Goal: Task Accomplishment & Management: Complete application form

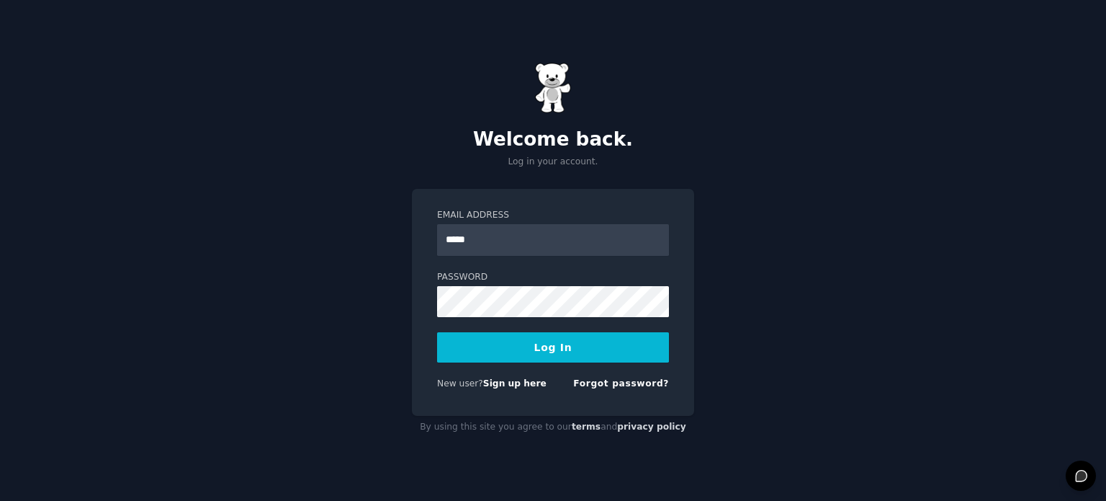
type input "**********"
click at [437, 332] on button "Log In" at bounding box center [553, 347] width 232 height 30
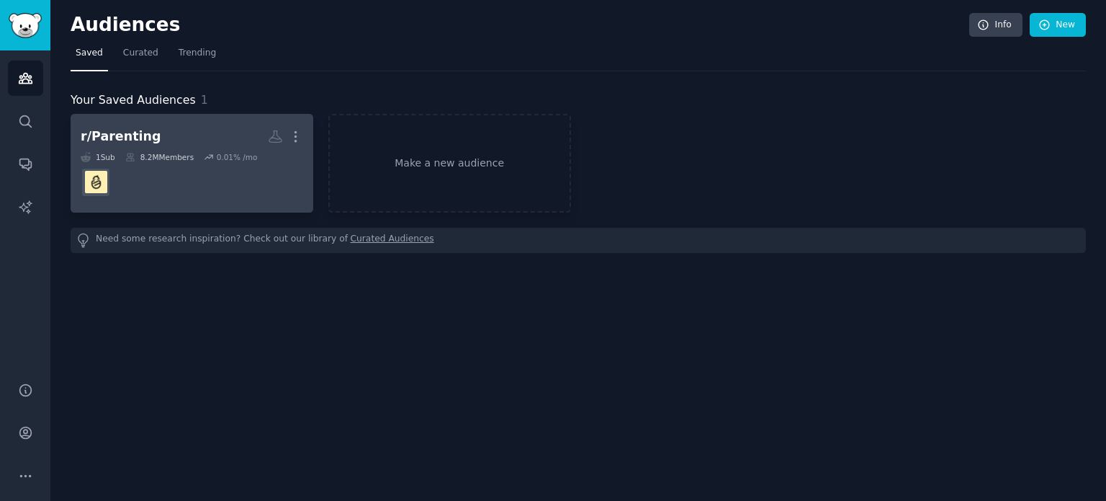
click at [202, 141] on h2 "r/Parenting More" at bounding box center [192, 136] width 223 height 25
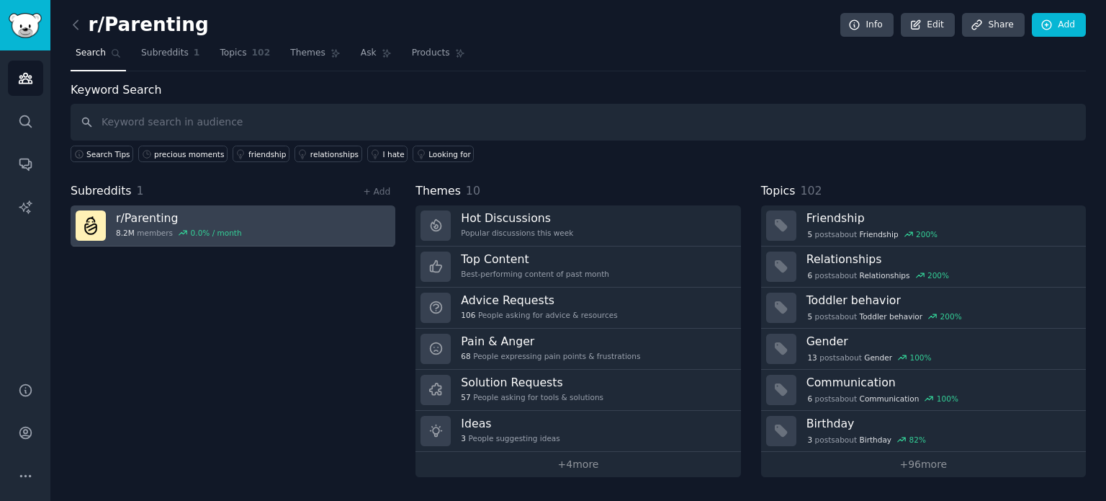
click at [174, 214] on h3 "r/ Parenting" at bounding box center [179, 217] width 126 height 15
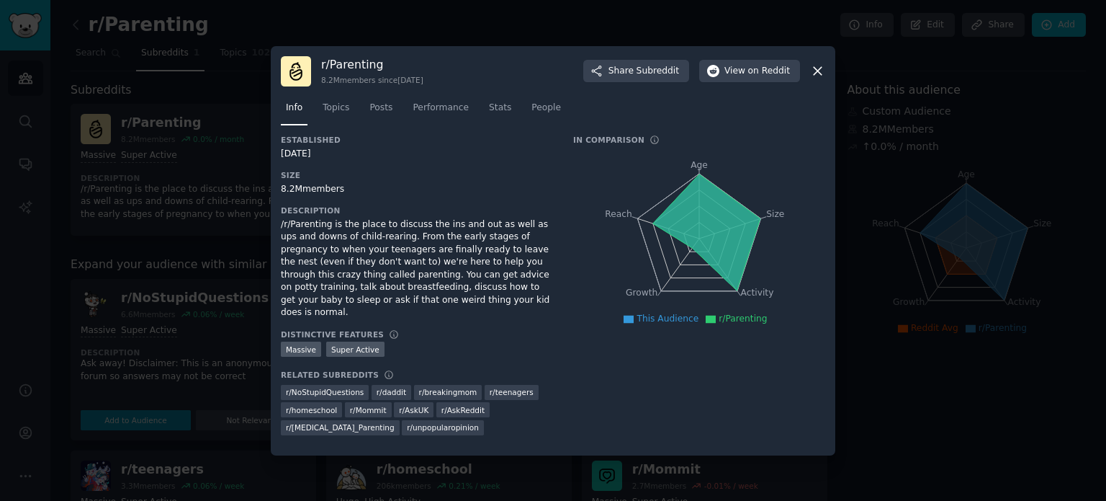
click at [815, 74] on icon at bounding box center [818, 71] width 8 height 8
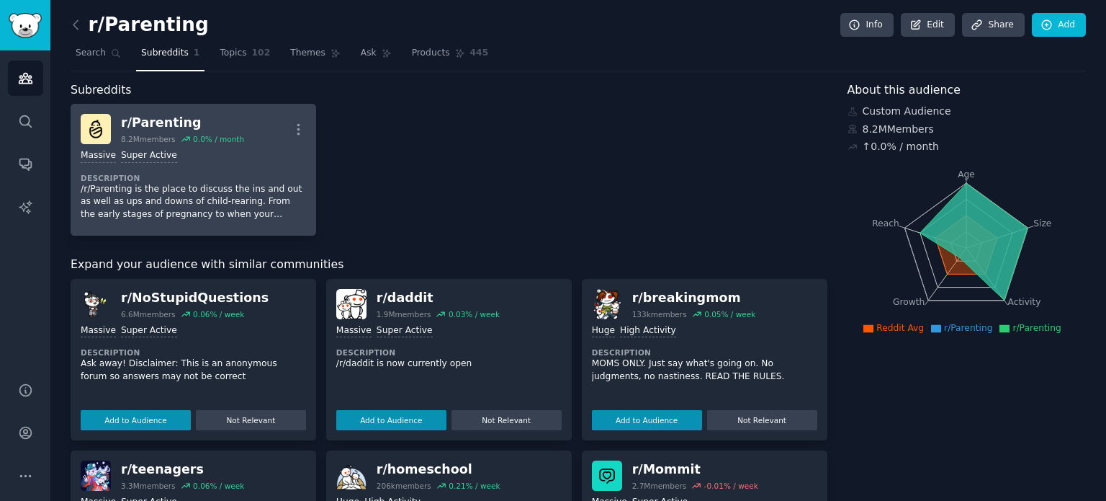
click at [272, 217] on p "/r/Parenting is the place to discuss the ins and out as well as ups and downs o…" at bounding box center [193, 202] width 225 height 38
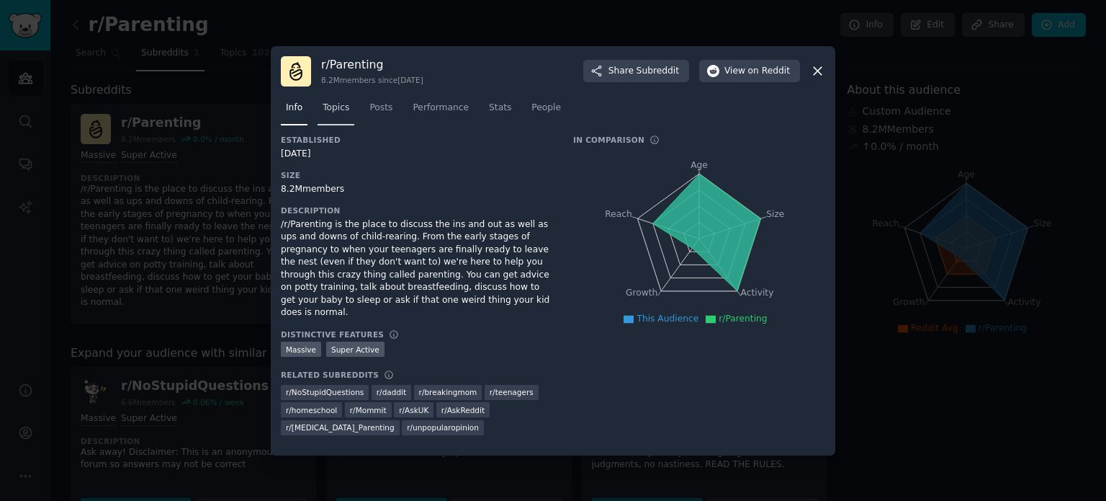
click at [334, 115] on span "Topics" at bounding box center [336, 108] width 27 height 13
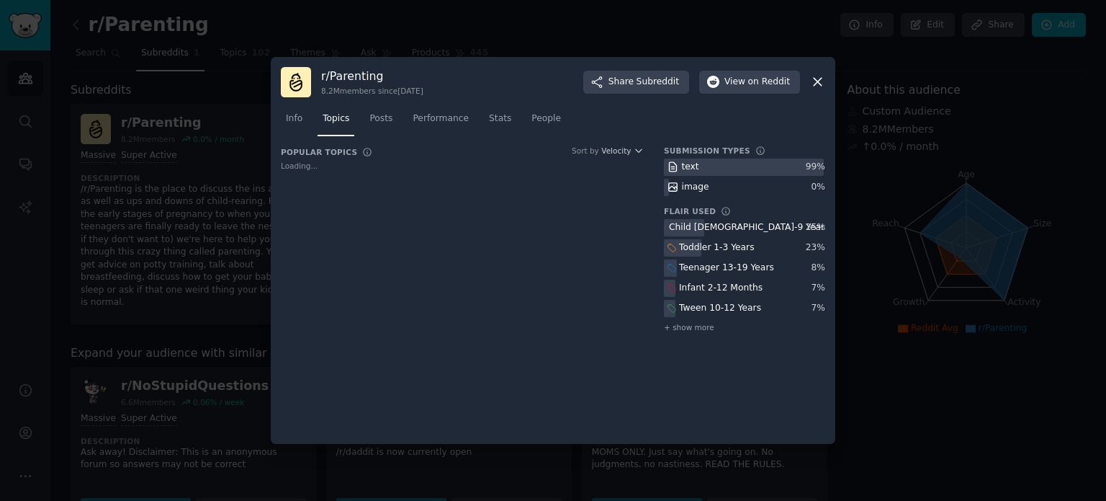
click at [818, 79] on icon at bounding box center [817, 81] width 15 height 15
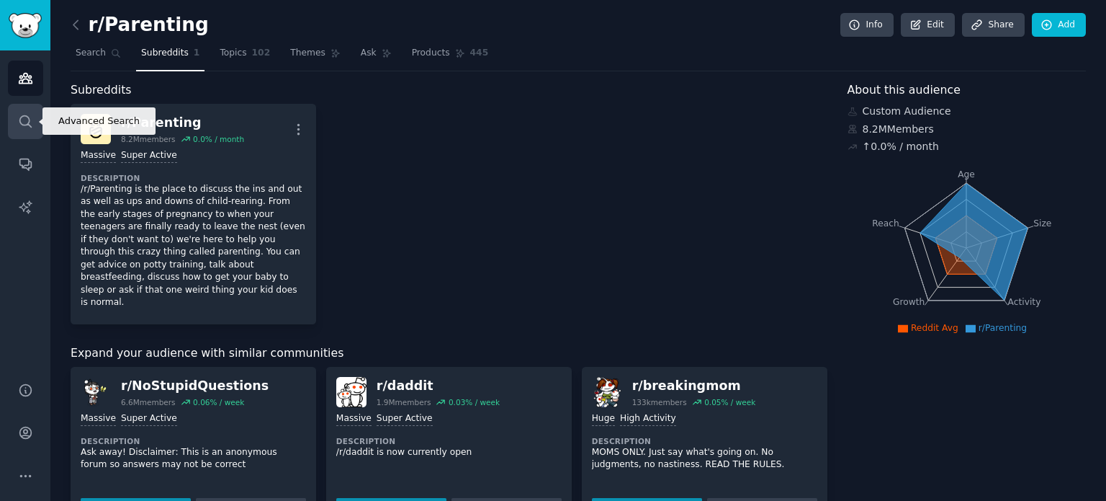
click at [14, 123] on link "Search" at bounding box center [25, 121] width 35 height 35
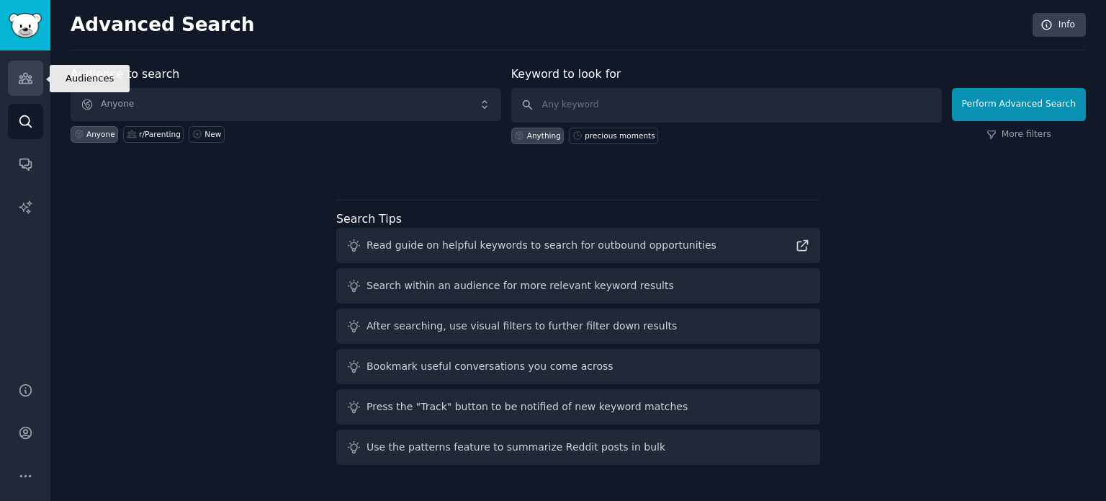
click at [19, 78] on icon "Sidebar" at bounding box center [25, 78] width 13 height 10
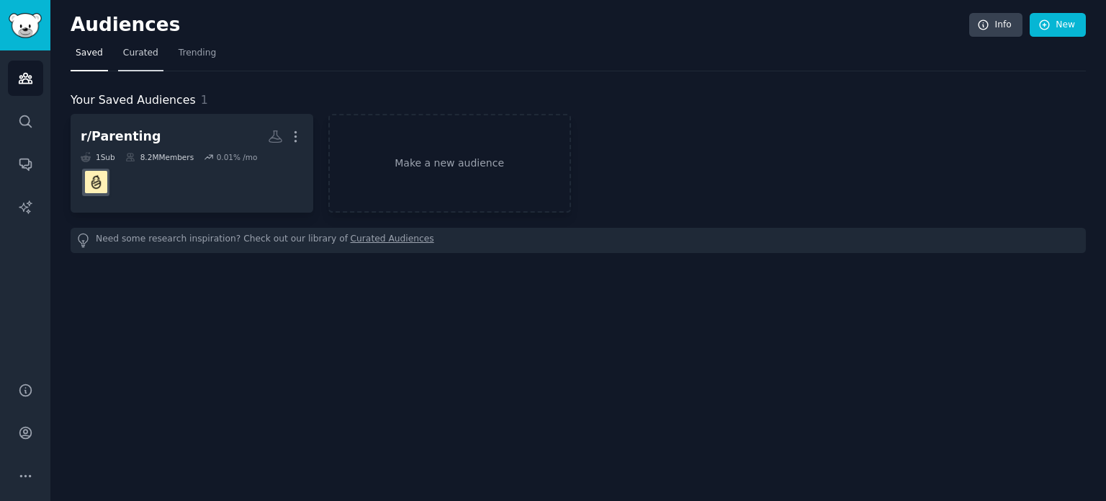
click at [138, 50] on span "Curated" at bounding box center [140, 53] width 35 height 13
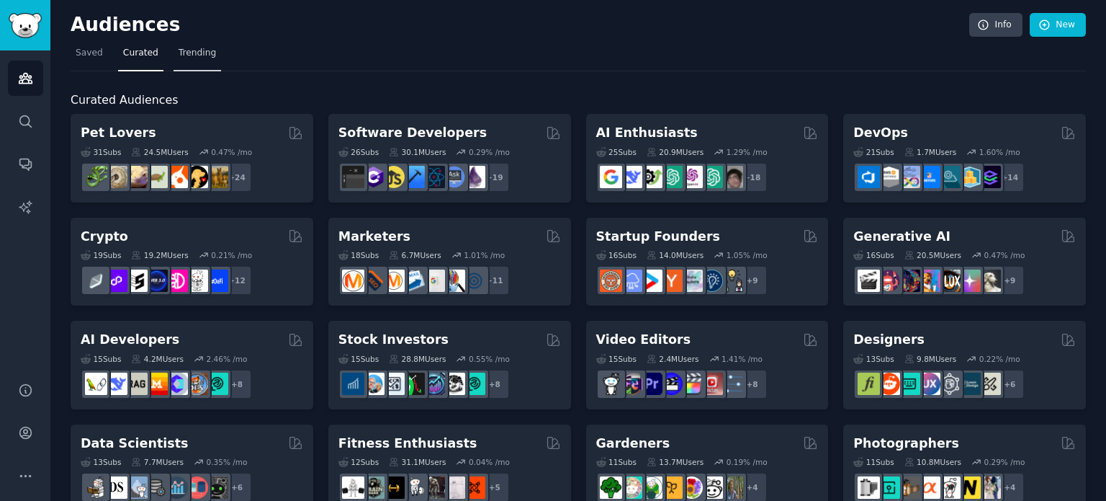
click at [190, 52] on span "Trending" at bounding box center [197, 53] width 37 height 13
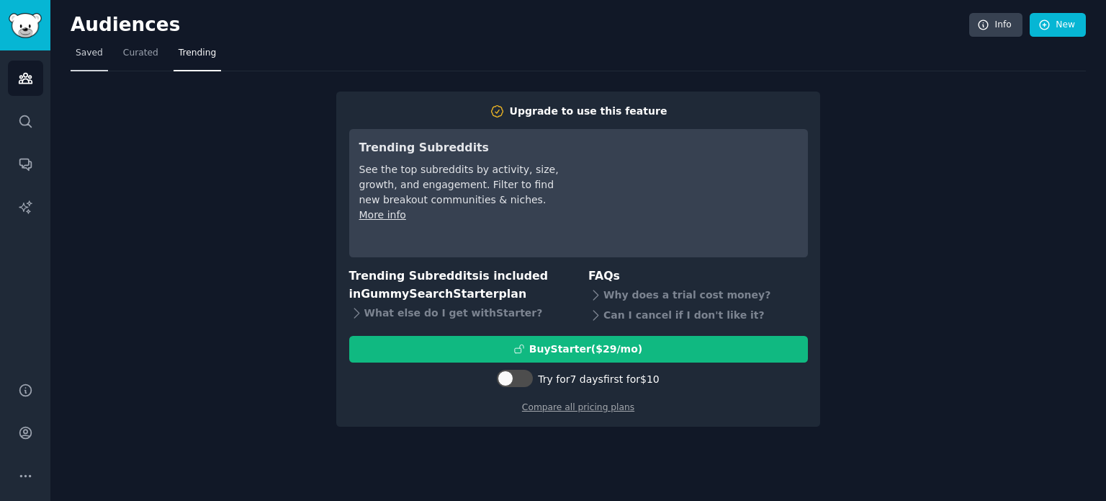
click at [81, 60] on link "Saved" at bounding box center [89, 57] width 37 height 30
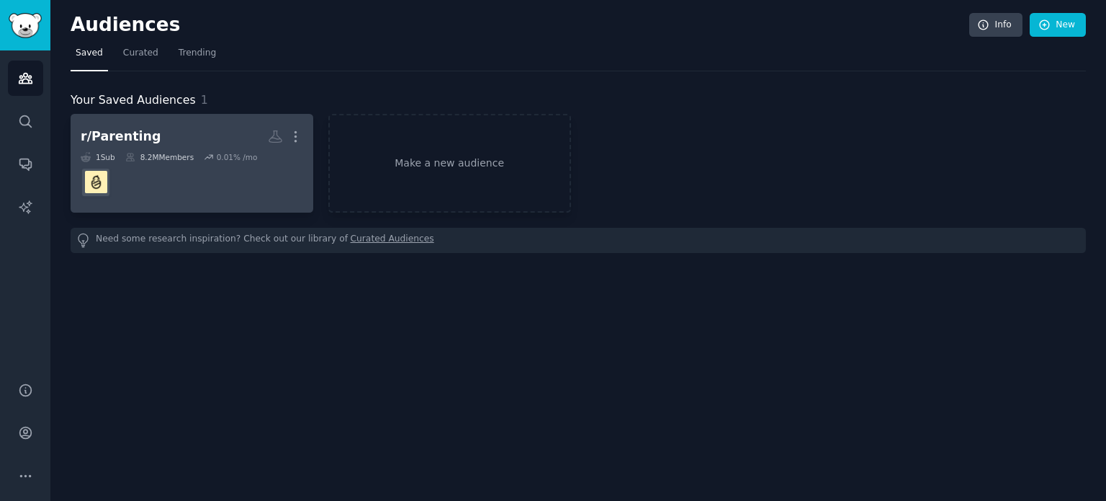
click at [259, 198] on dd at bounding box center [192, 182] width 223 height 40
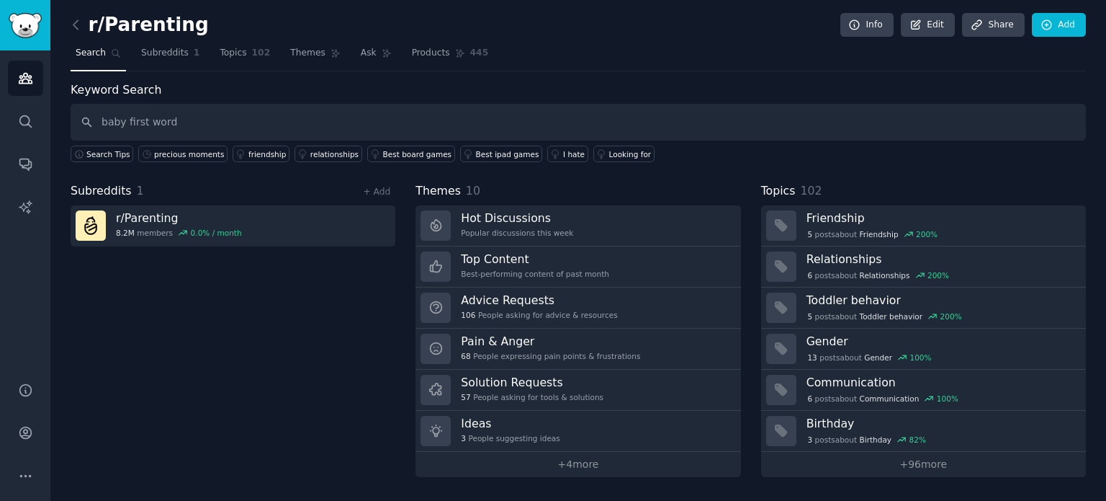
type input "baby first word"
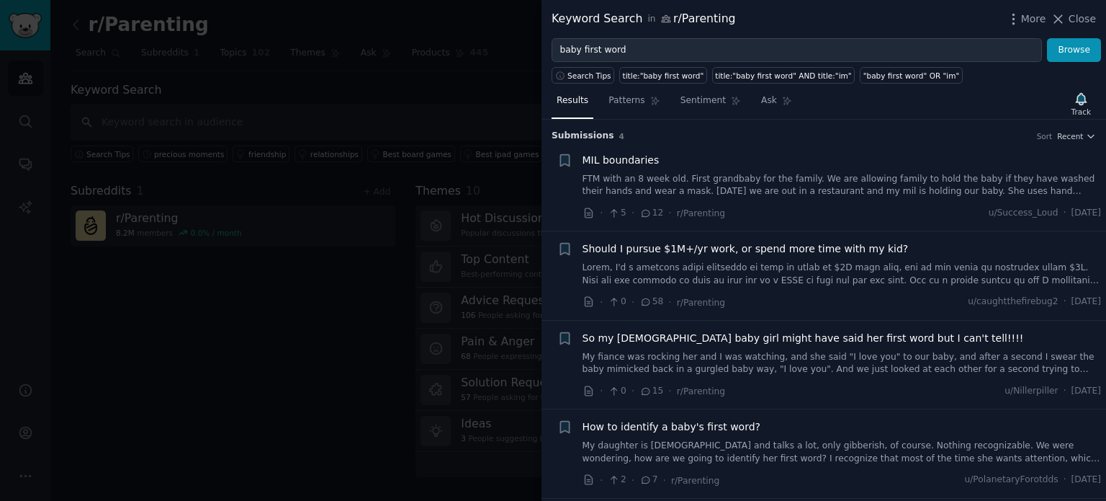
click at [256, 86] on div at bounding box center [553, 250] width 1106 height 501
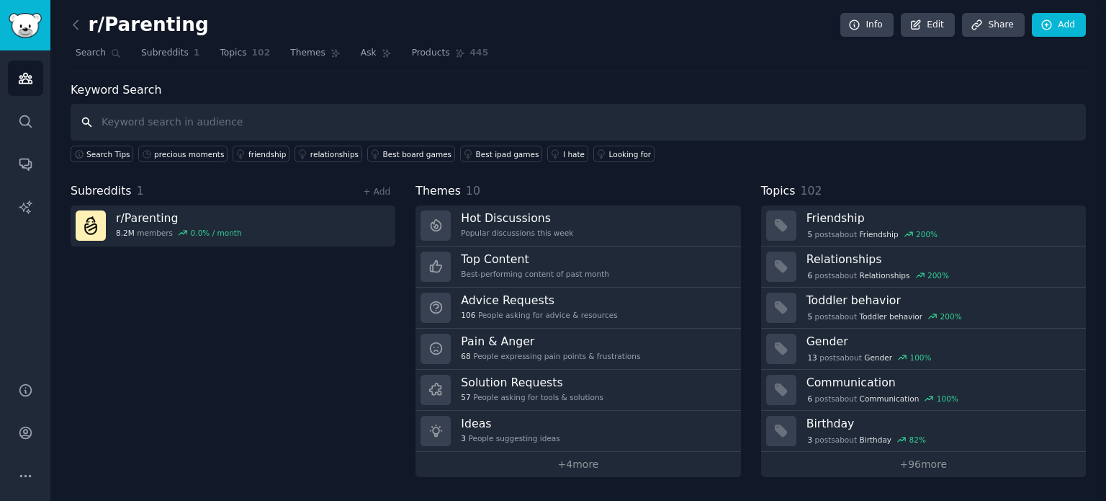
click at [239, 122] on input "text" at bounding box center [578, 122] width 1015 height 37
type input "record baby first word"
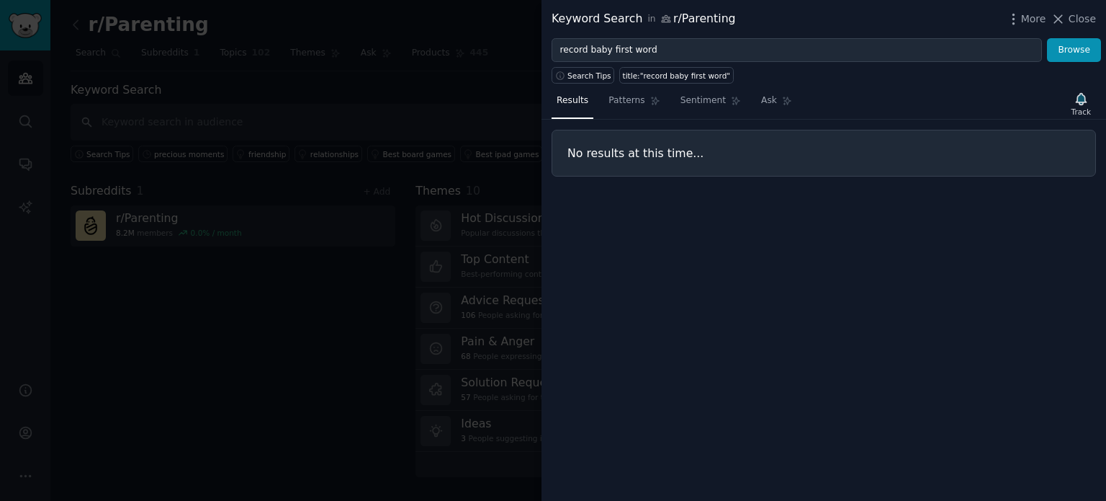
click at [225, 274] on div at bounding box center [553, 250] width 1106 height 501
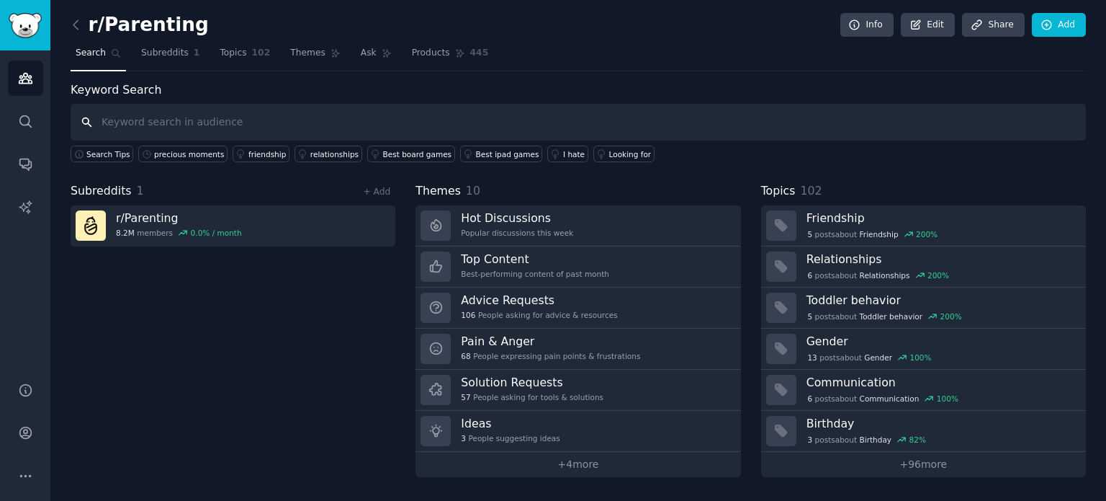
click at [121, 115] on input "text" at bounding box center [578, 122] width 1015 height 37
click at [22, 117] on icon "Sidebar" at bounding box center [25, 121] width 15 height 15
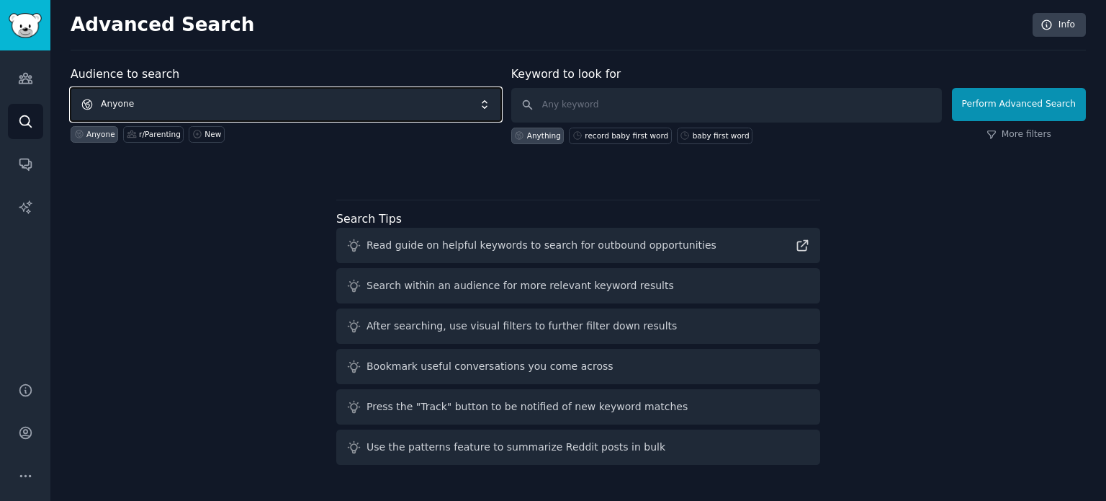
click at [304, 107] on span "Anyone" at bounding box center [286, 104] width 431 height 33
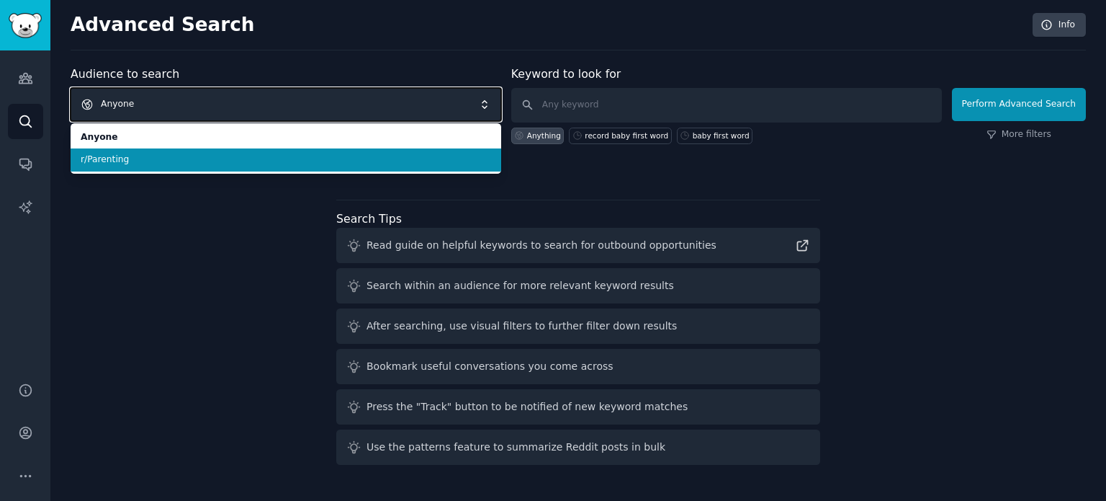
click at [193, 100] on span "Anyone" at bounding box center [286, 104] width 431 height 33
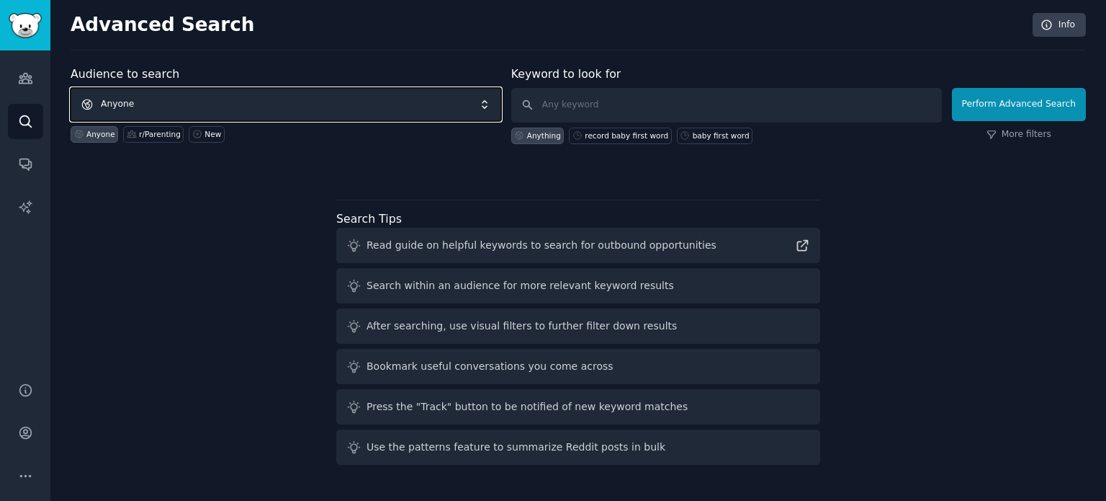
click at [193, 100] on span "Anyone" at bounding box center [286, 104] width 431 height 33
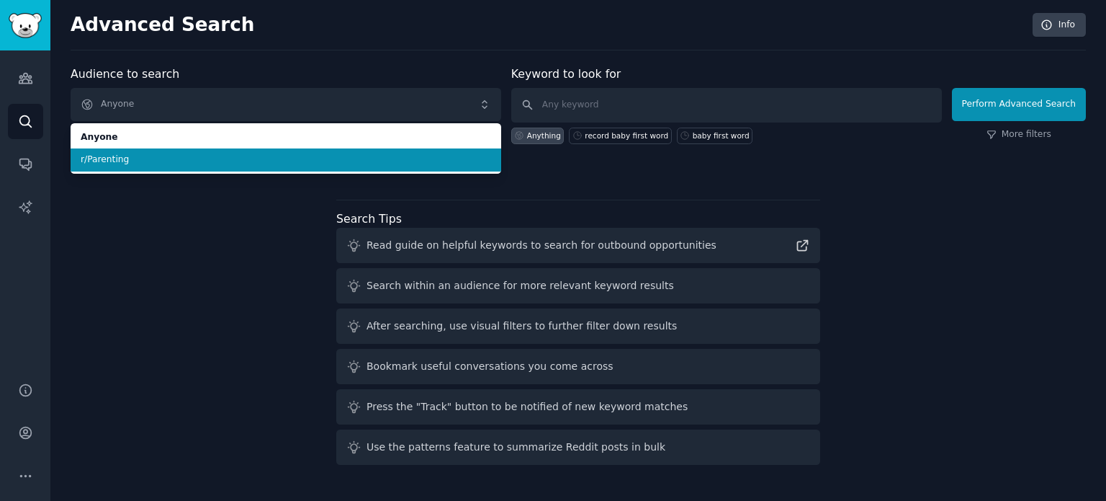
click at [925, 300] on div "Audience to search Anyone Anyone r/Parenting Anyone r/Parenting New Keyword to …" at bounding box center [578, 268] width 1015 height 405
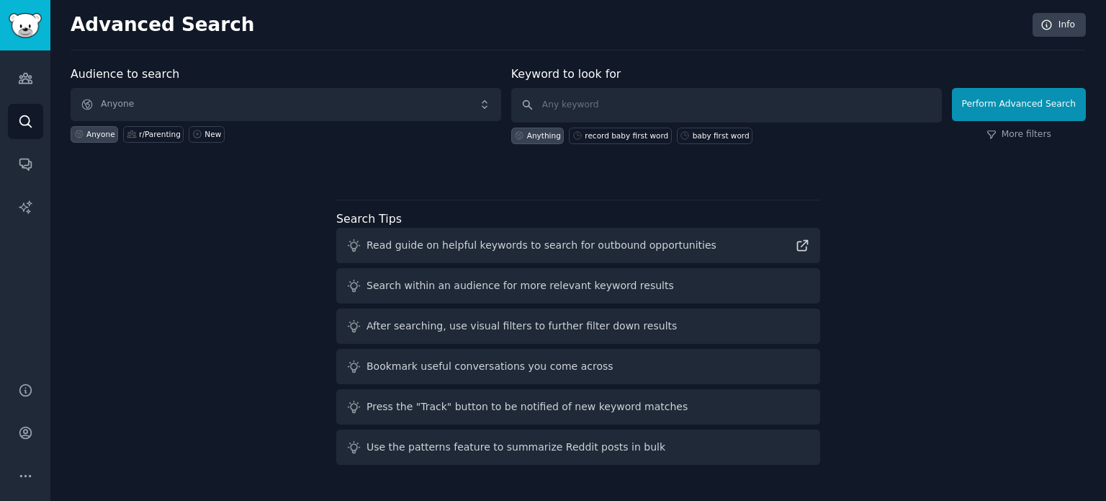
click at [219, 171] on div at bounding box center [578, 169] width 1015 height 10
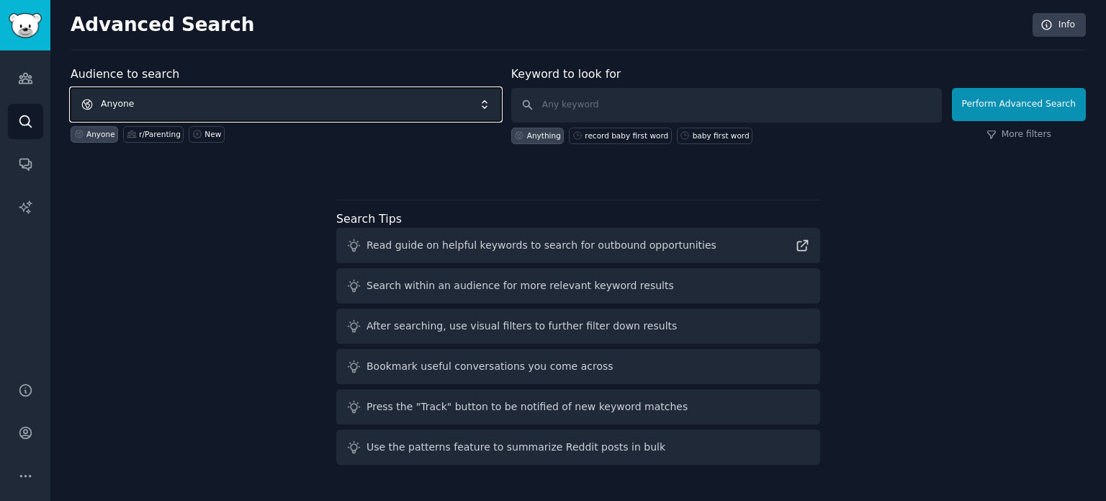
click at [487, 100] on span "Anyone" at bounding box center [286, 104] width 431 height 33
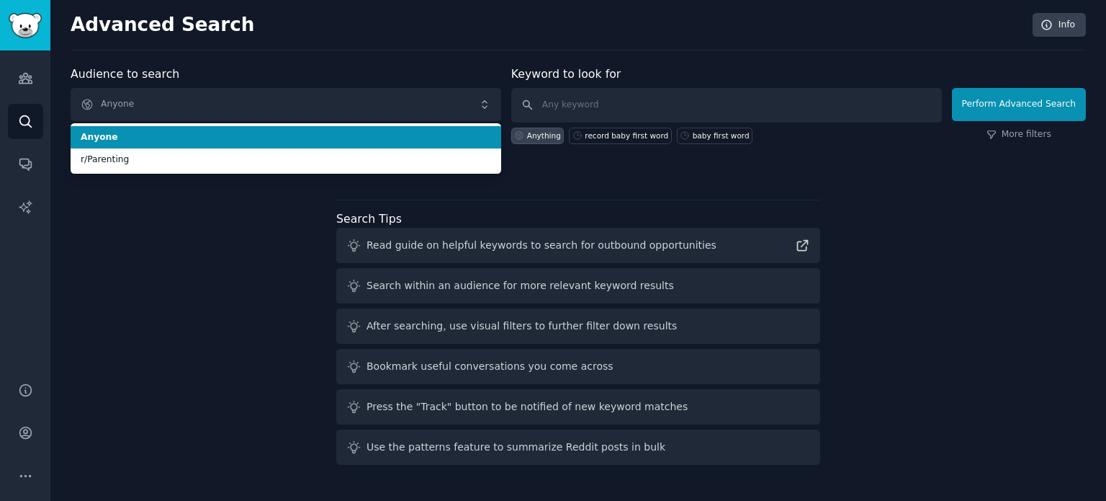
click at [108, 134] on span "Anyone" at bounding box center [286, 137] width 411 height 13
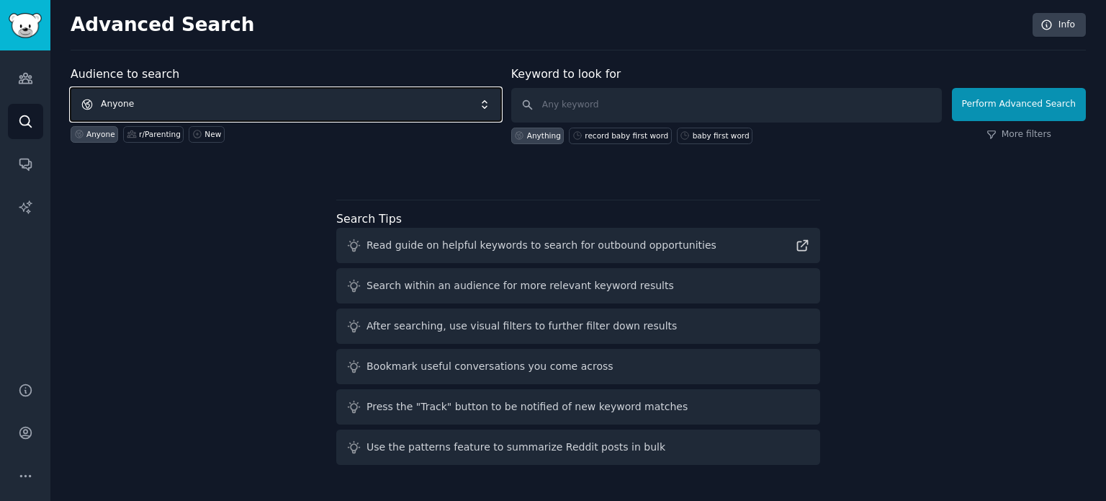
click at [126, 100] on span "Anyone" at bounding box center [286, 104] width 431 height 33
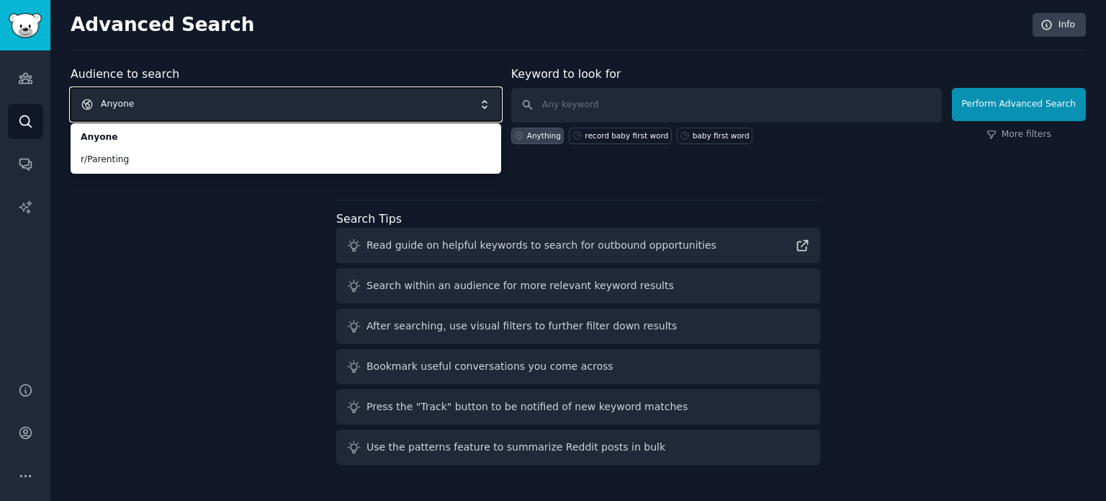
click at [127, 97] on span "Anyone" at bounding box center [286, 104] width 431 height 33
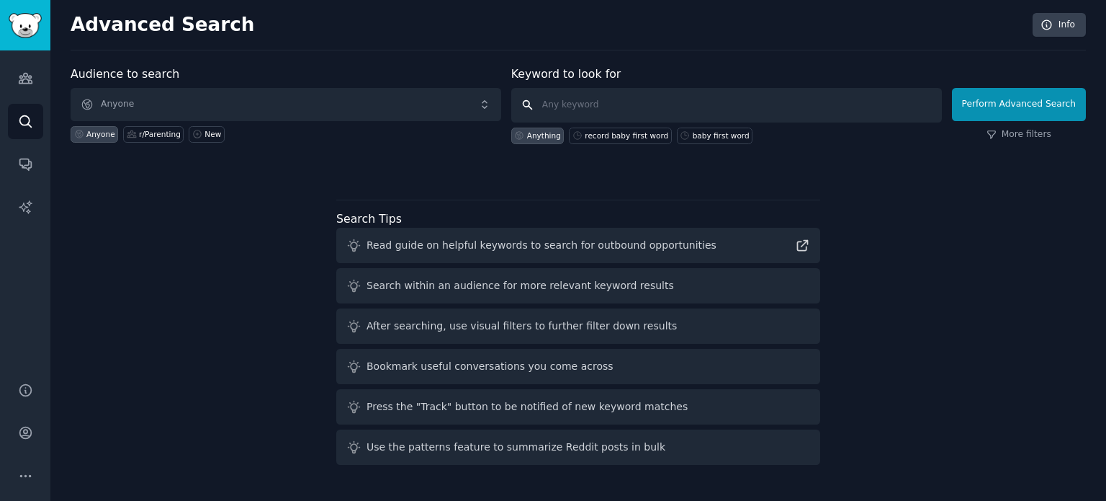
click at [591, 100] on input "text" at bounding box center [726, 105] width 431 height 35
click at [16, 168] on link "Conversations" at bounding box center [25, 163] width 35 height 35
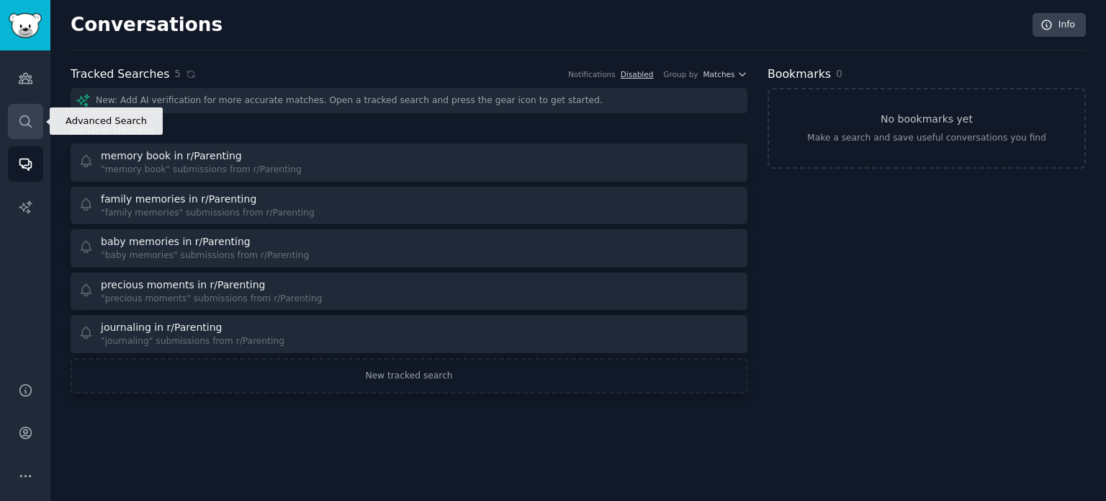
click at [31, 118] on icon "Sidebar" at bounding box center [25, 121] width 15 height 15
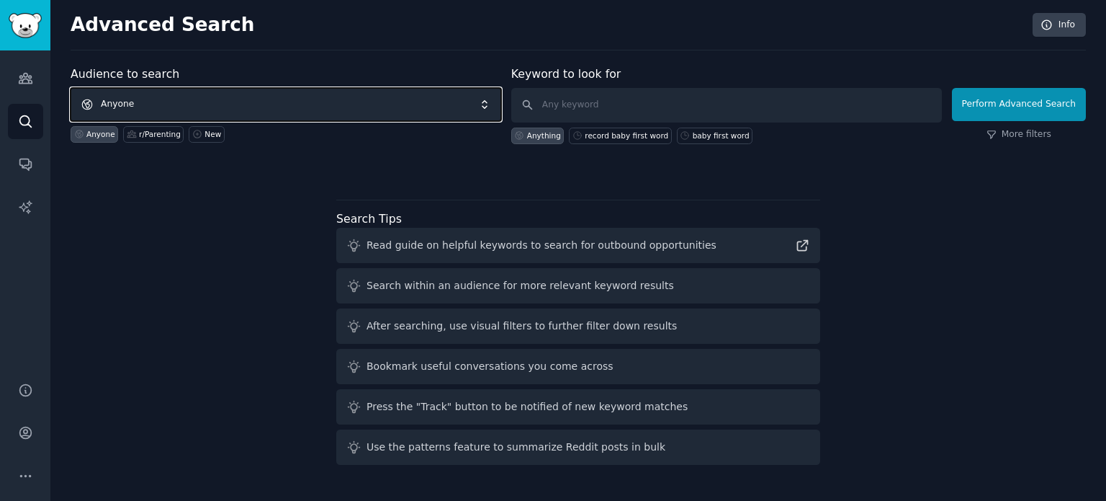
click at [162, 105] on span "Anyone" at bounding box center [286, 104] width 431 height 33
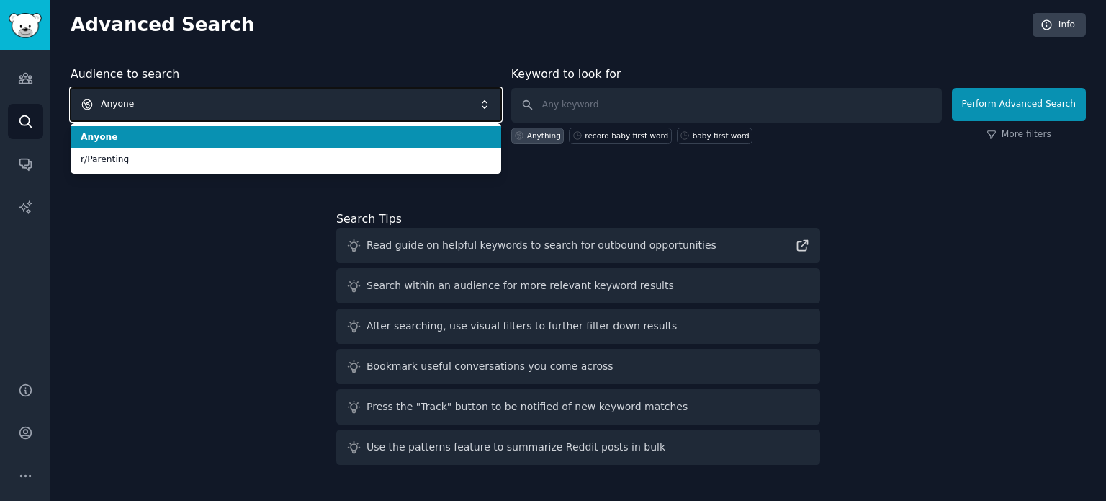
click at [162, 105] on span "Anyone" at bounding box center [286, 104] width 431 height 33
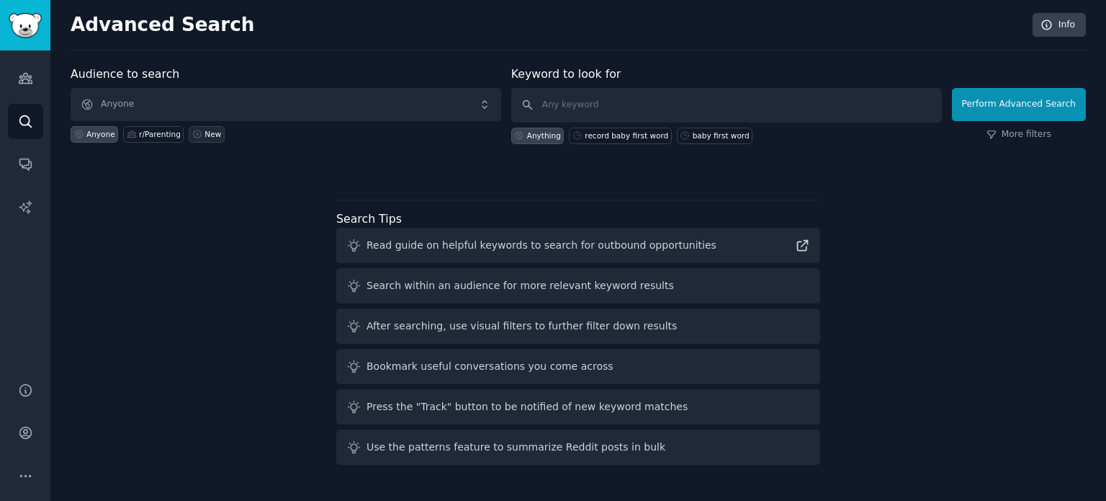
click at [205, 132] on div "New" at bounding box center [213, 134] width 17 height 10
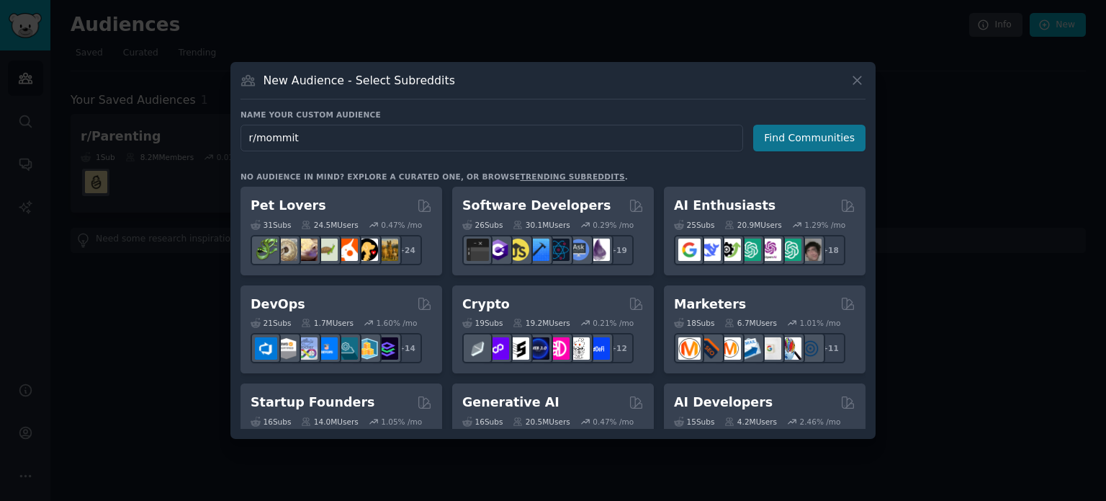
type input "r/mommit"
click at [824, 140] on button "Find Communities" at bounding box center [809, 138] width 112 height 27
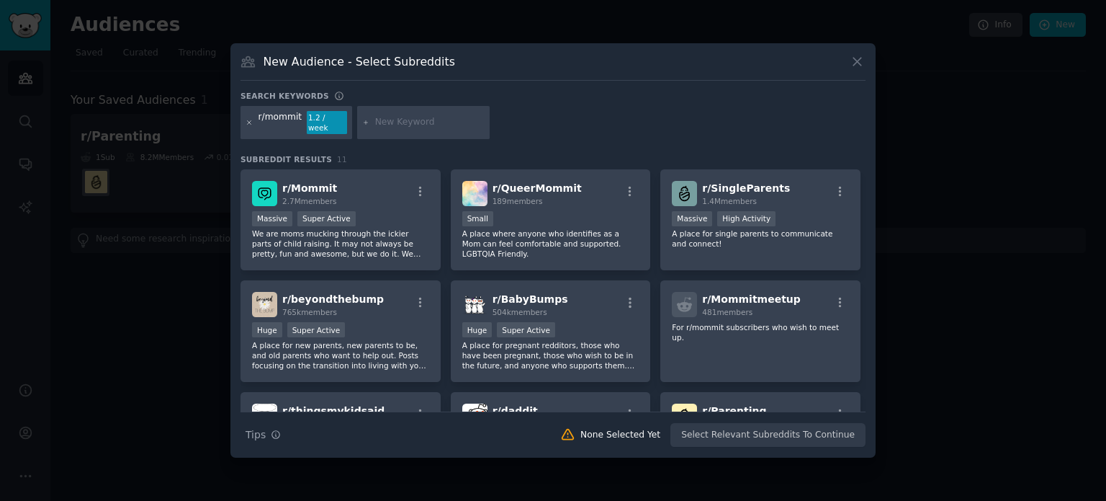
click at [251, 121] on icon at bounding box center [250, 122] width 4 height 4
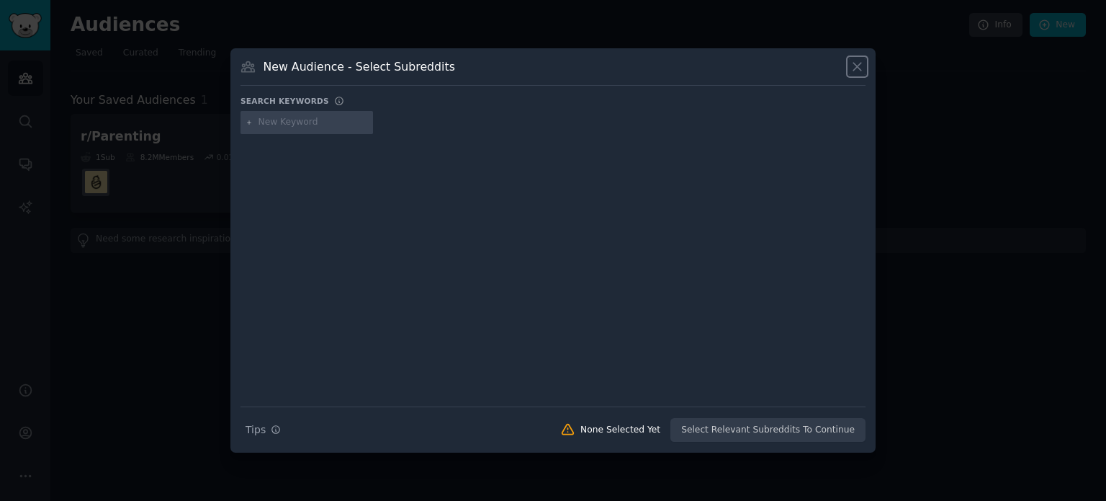
click at [853, 68] on icon at bounding box center [857, 66] width 15 height 15
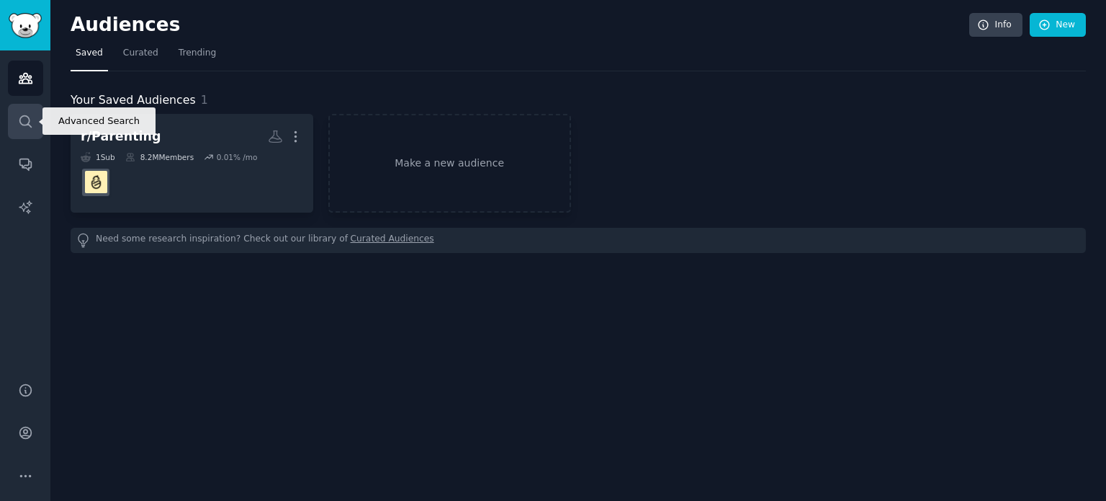
click at [27, 110] on link "Search" at bounding box center [25, 121] width 35 height 35
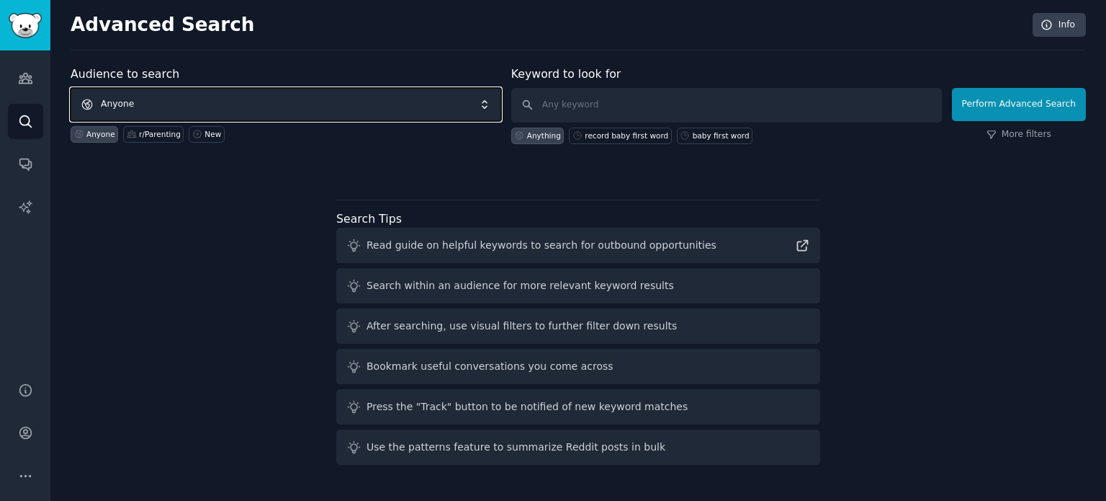
click at [165, 105] on span "Anyone" at bounding box center [286, 104] width 431 height 33
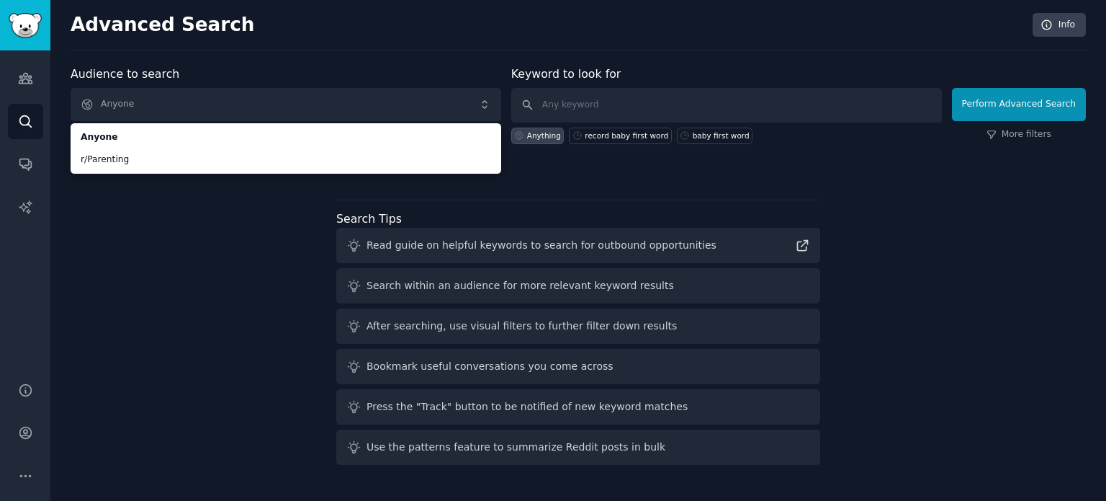
click at [163, 243] on div "Audience to search Anyone Anyone r/Parenting Anyone r/Parenting New Keyword to …" at bounding box center [578, 268] width 1015 height 405
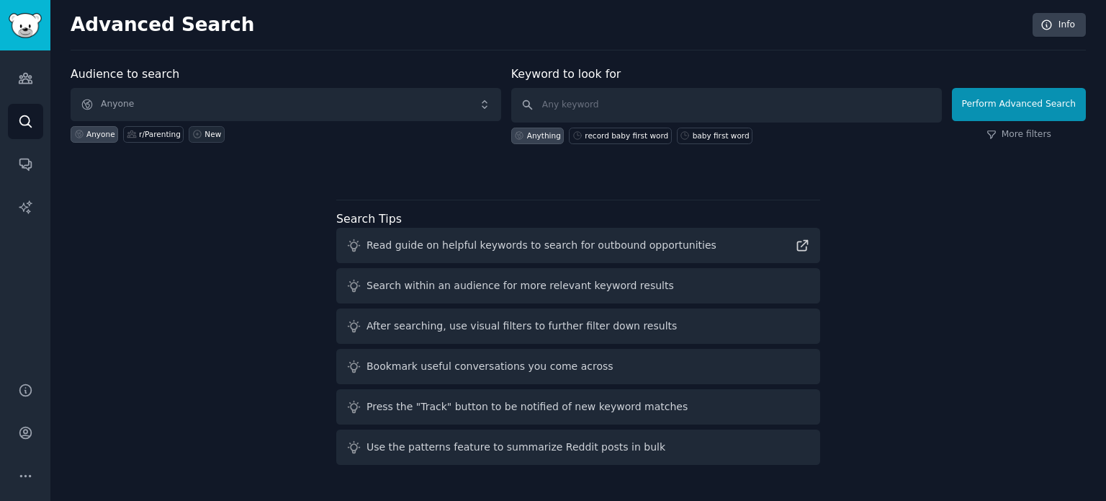
click at [205, 130] on div "New" at bounding box center [213, 134] width 17 height 10
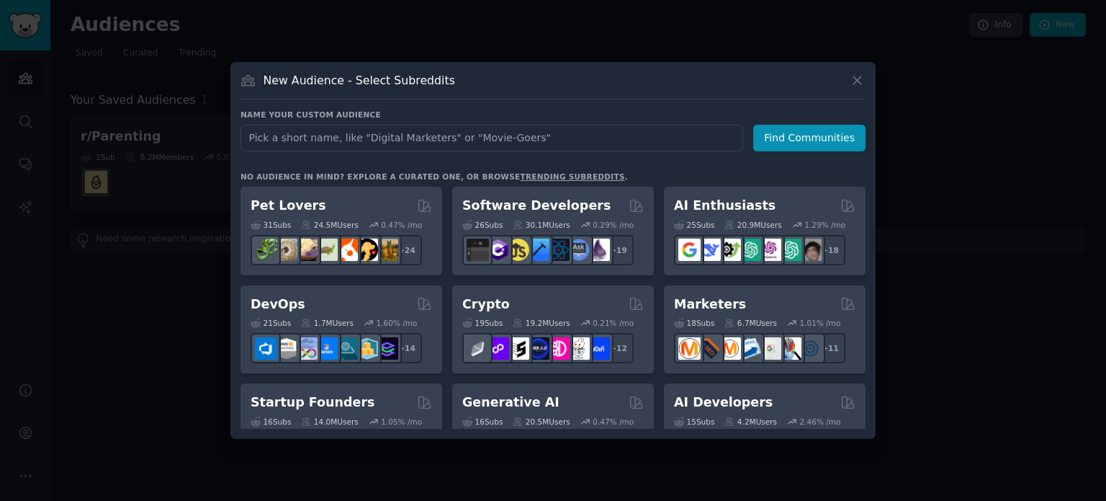
click at [287, 132] on input "text" at bounding box center [492, 138] width 503 height 27
type input "r/daddit"
click button "Find Communities" at bounding box center [809, 138] width 112 height 27
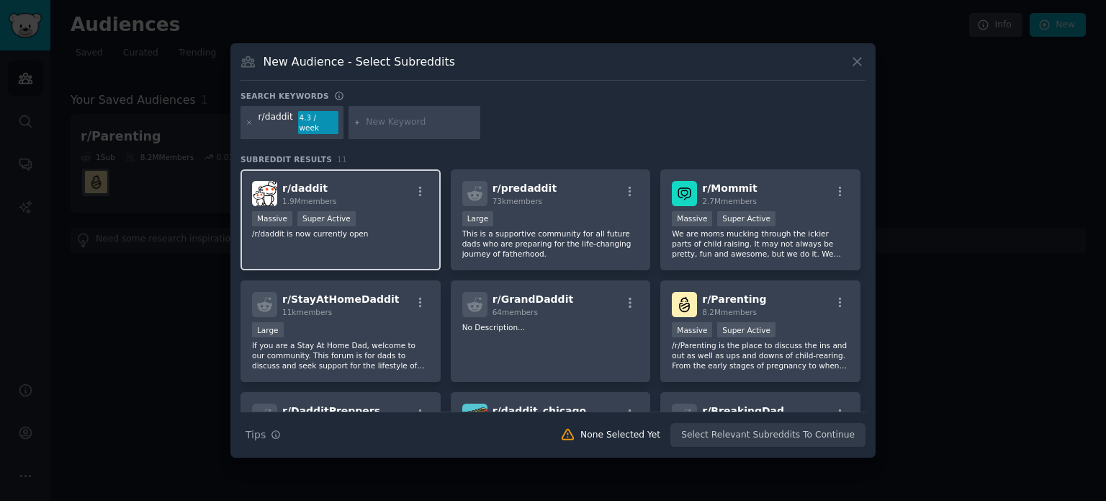
click at [341, 184] on div "r/ daddit 1.9M members" at bounding box center [340, 193] width 177 height 25
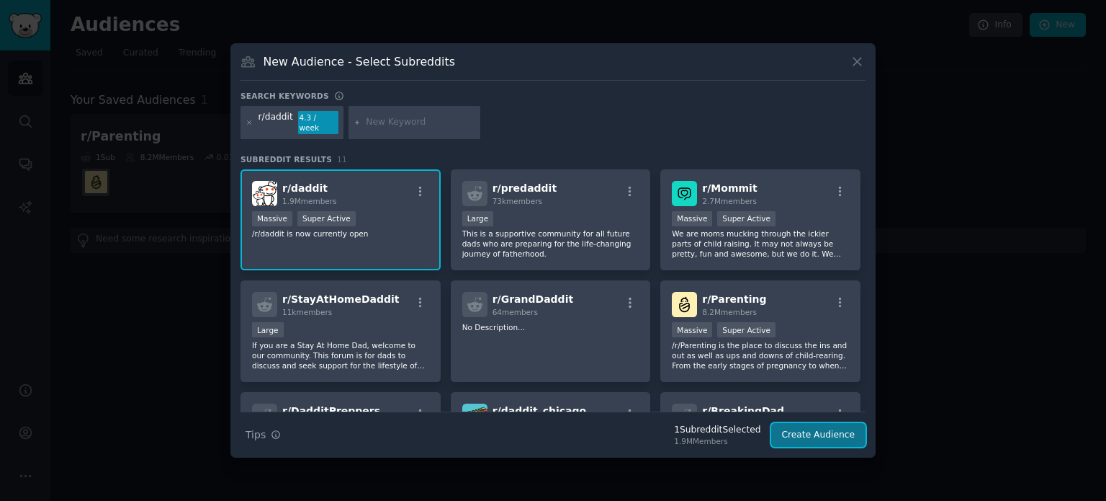
click at [843, 431] on button "Create Audience" at bounding box center [818, 435] width 95 height 24
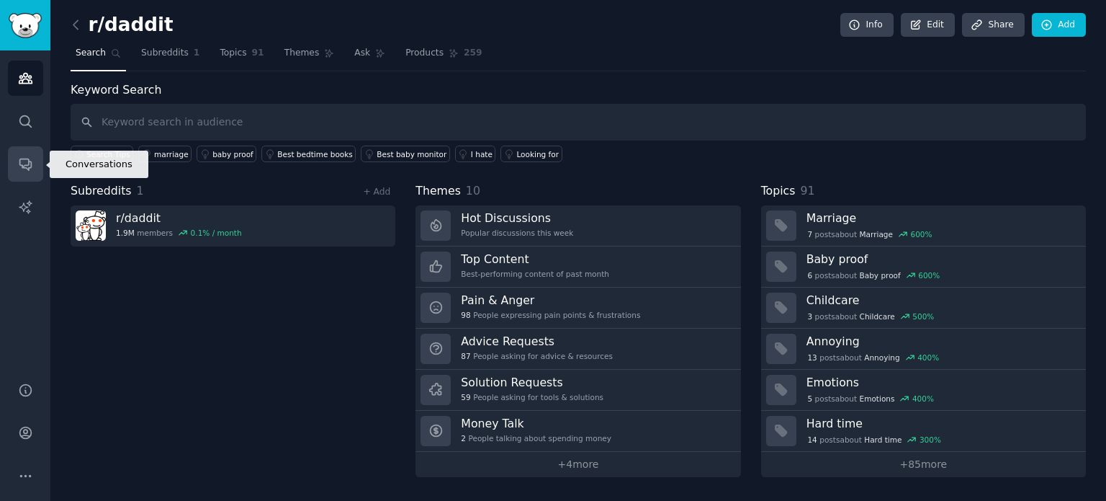
click at [26, 175] on link "Conversations" at bounding box center [25, 163] width 35 height 35
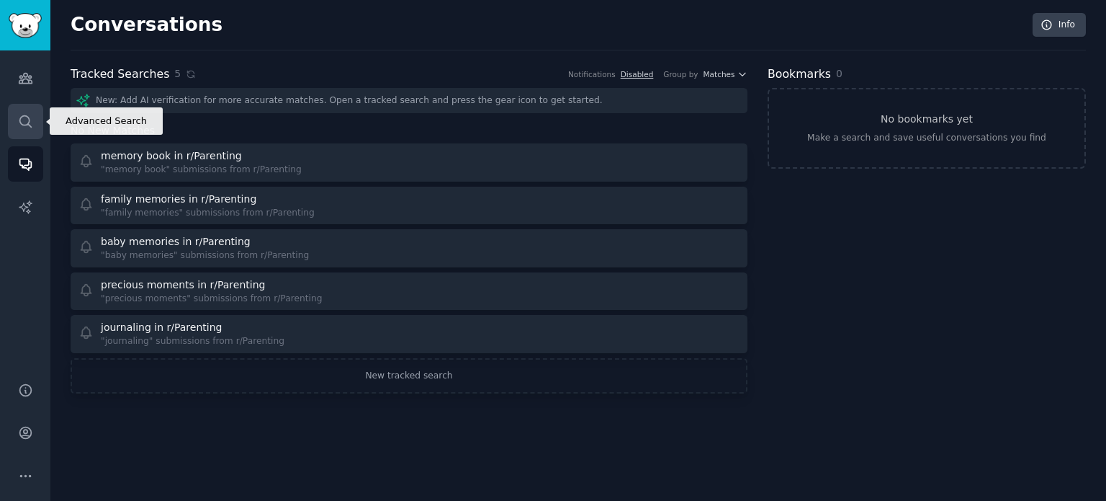
click at [32, 114] on icon "Sidebar" at bounding box center [25, 121] width 15 height 15
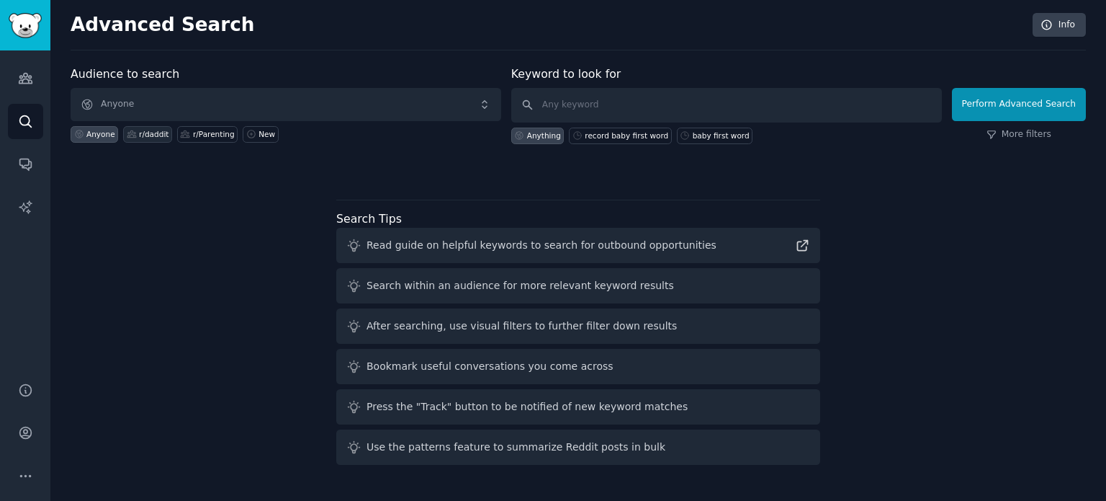
click at [143, 139] on div "r/daddit" at bounding box center [147, 134] width 49 height 17
click at [597, 107] on input "text" at bounding box center [726, 105] width 431 height 35
type input "memory book"
click button "Perform Advanced Search" at bounding box center [1019, 104] width 134 height 33
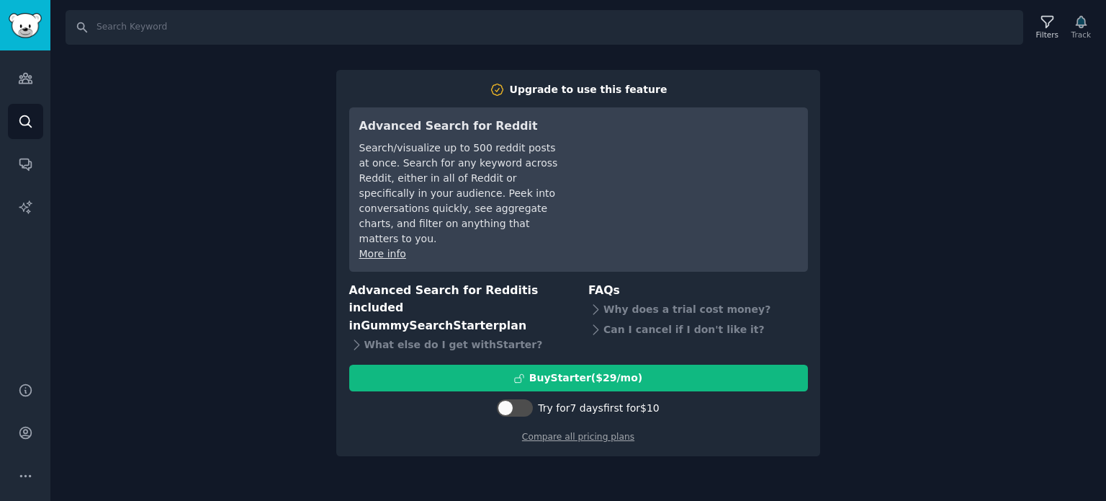
click at [879, 369] on div "Search Filters Track Upgrade to use this feature Advanced Search for Reddit Sea…" at bounding box center [578, 250] width 1056 height 501
click at [27, 125] on icon "Sidebar" at bounding box center [25, 121] width 15 height 15
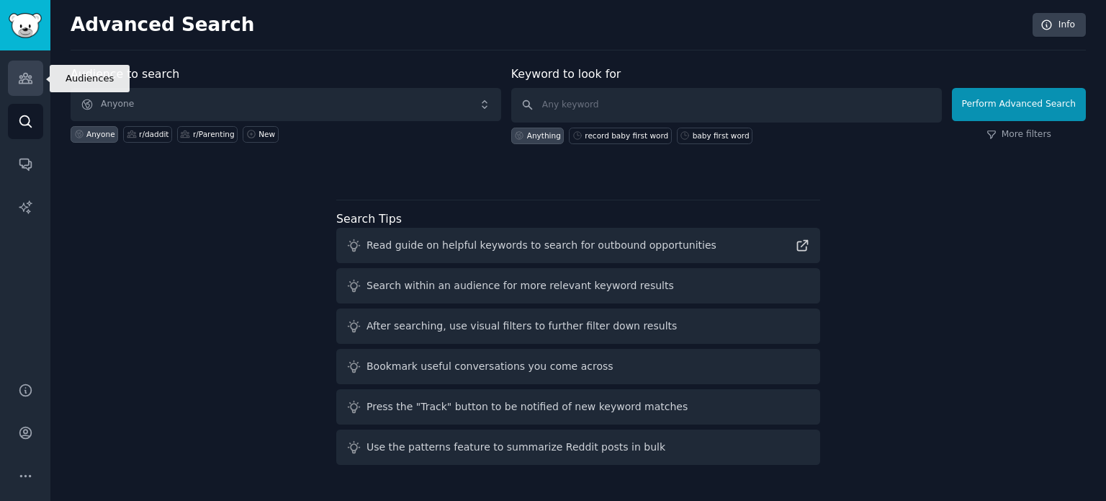
click at [20, 84] on icon "Sidebar" at bounding box center [25, 78] width 15 height 15
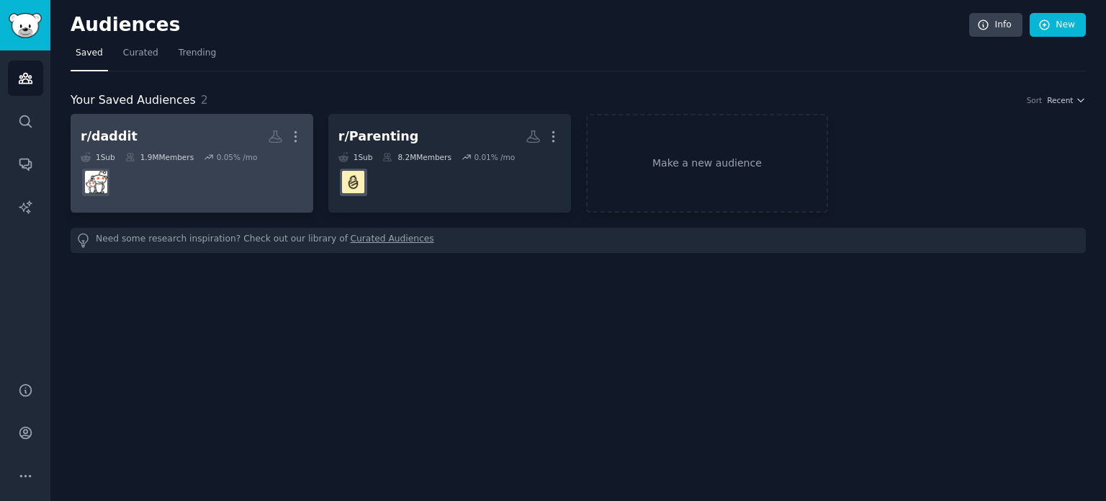
click at [217, 152] on div "0.05 % /mo" at bounding box center [237, 157] width 41 height 10
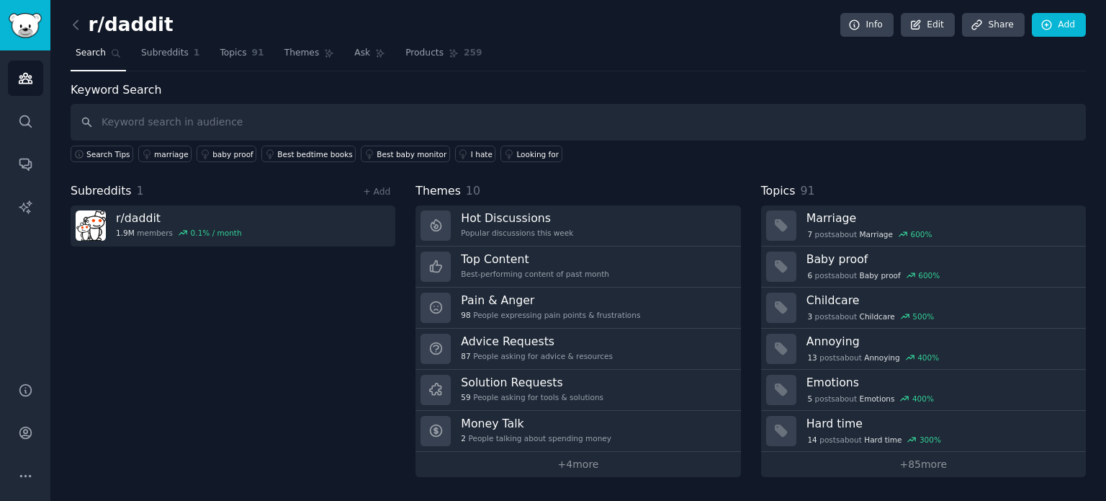
click at [300, 126] on input "text" at bounding box center [578, 122] width 1015 height 37
click at [516, 149] on div "Looking for" at bounding box center [537, 154] width 42 height 10
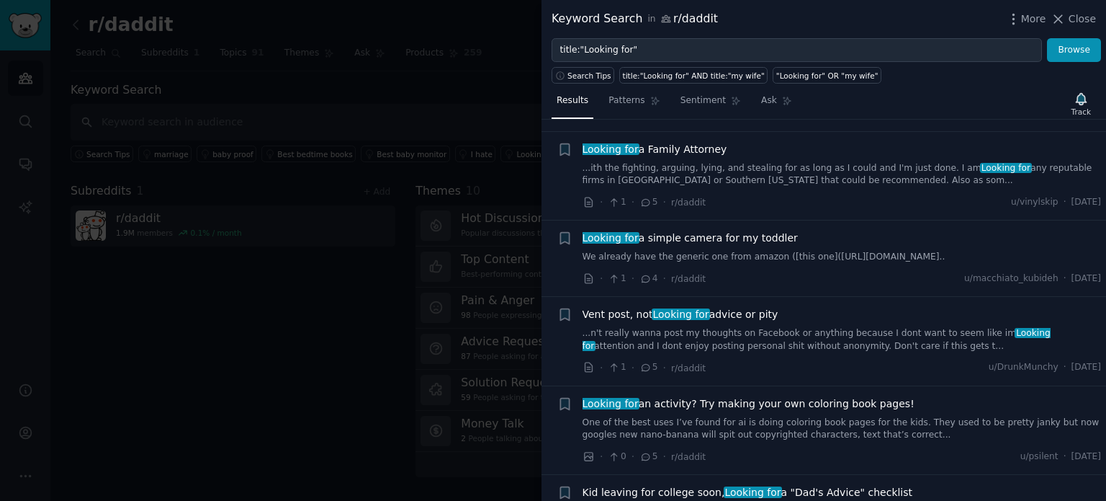
scroll to position [1296, 0]
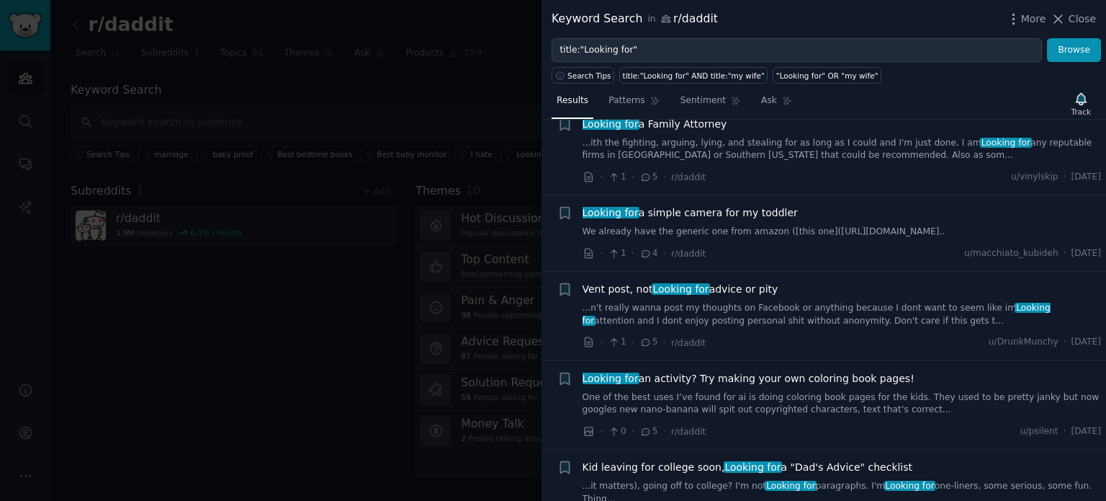
click at [672, 228] on link "We already have the generic one from amazon ([this one](https://www.amazon.de/-…" at bounding box center [842, 231] width 519 height 13
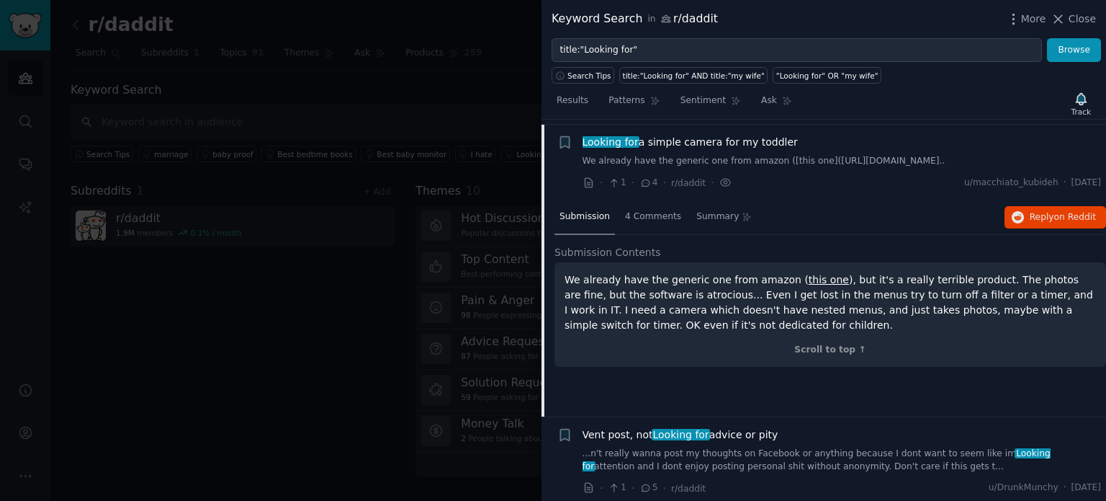
scroll to position [1370, 0]
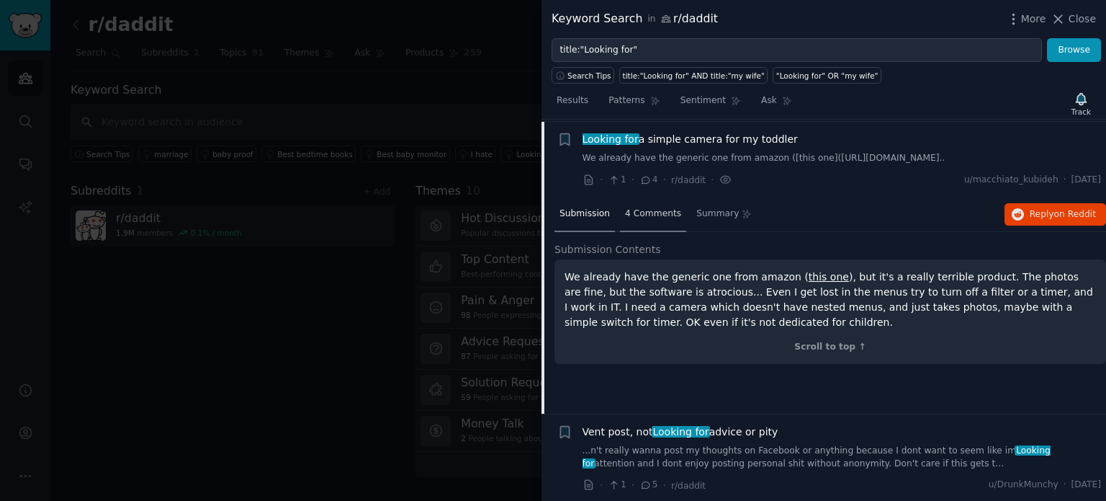
click at [647, 212] on div "4 Comments" at bounding box center [653, 214] width 66 height 35
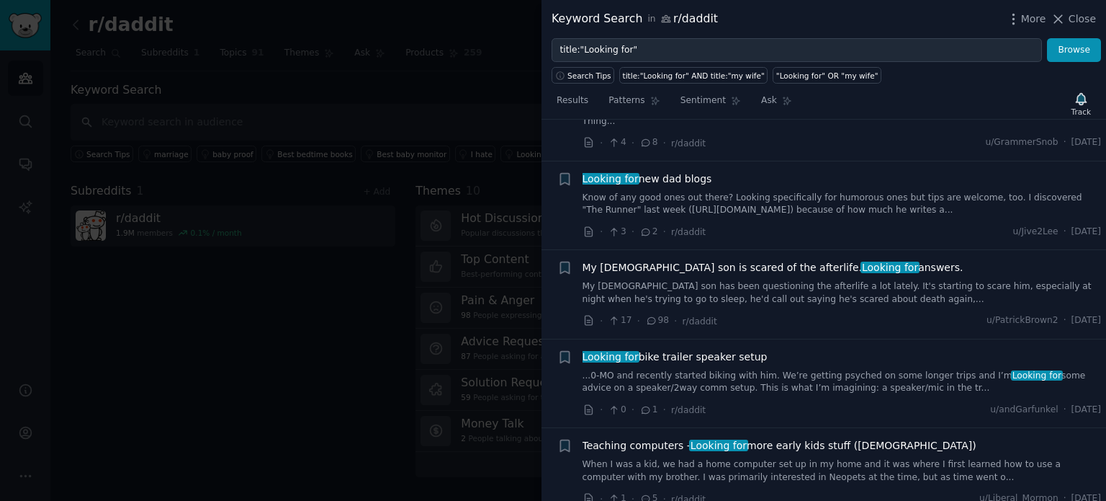
scroll to position [1874, 0]
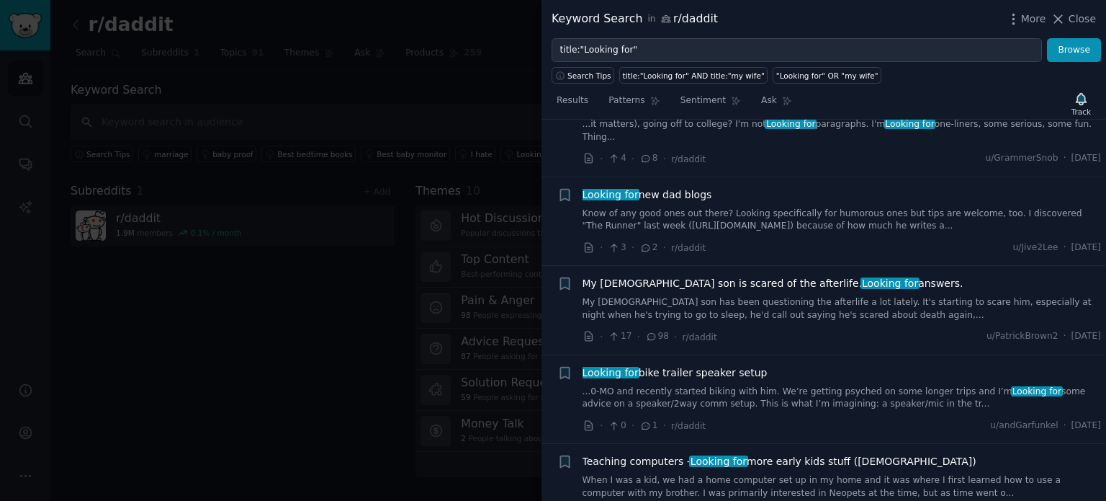
click at [771, 217] on link "Know of any good ones out there? Looking specifically for humorous ones but tip…" at bounding box center [842, 219] width 519 height 25
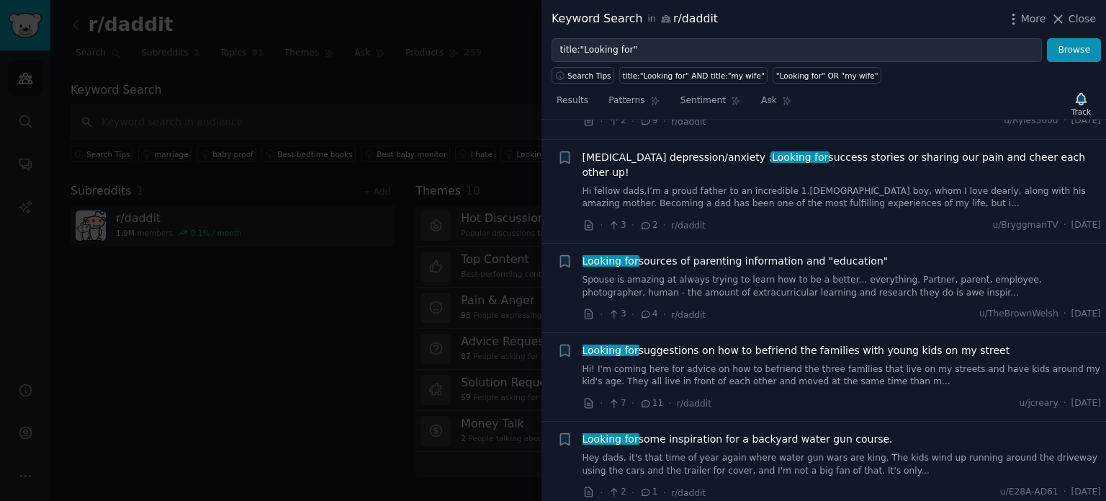
scroll to position [4377, 0]
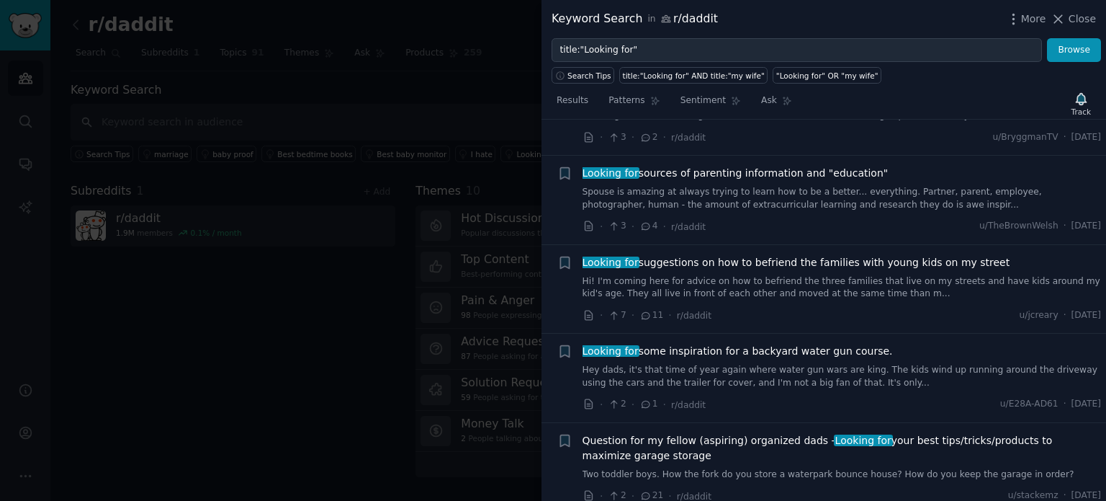
click at [333, 145] on div at bounding box center [553, 250] width 1106 height 501
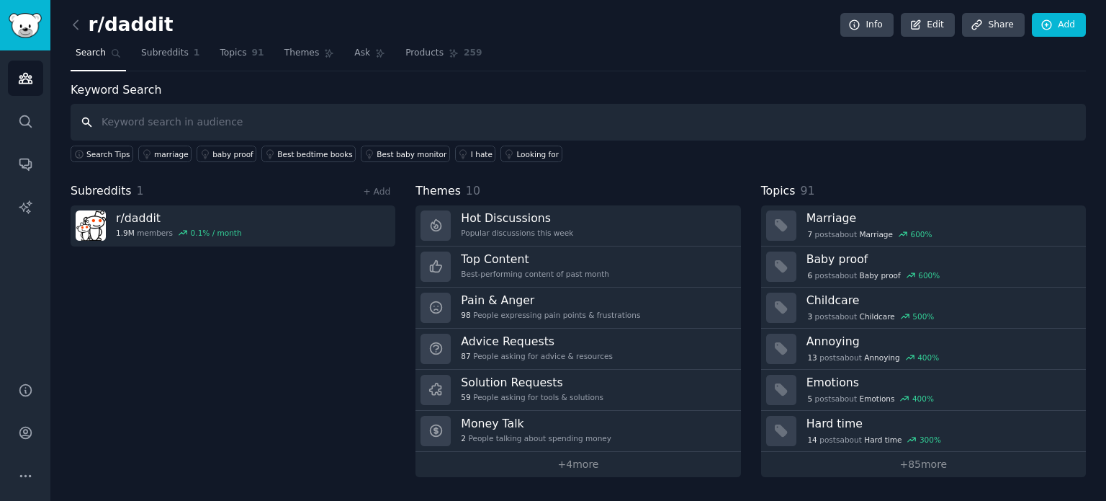
click at [279, 119] on input "text" at bounding box center [578, 122] width 1015 height 37
type input "memory book"
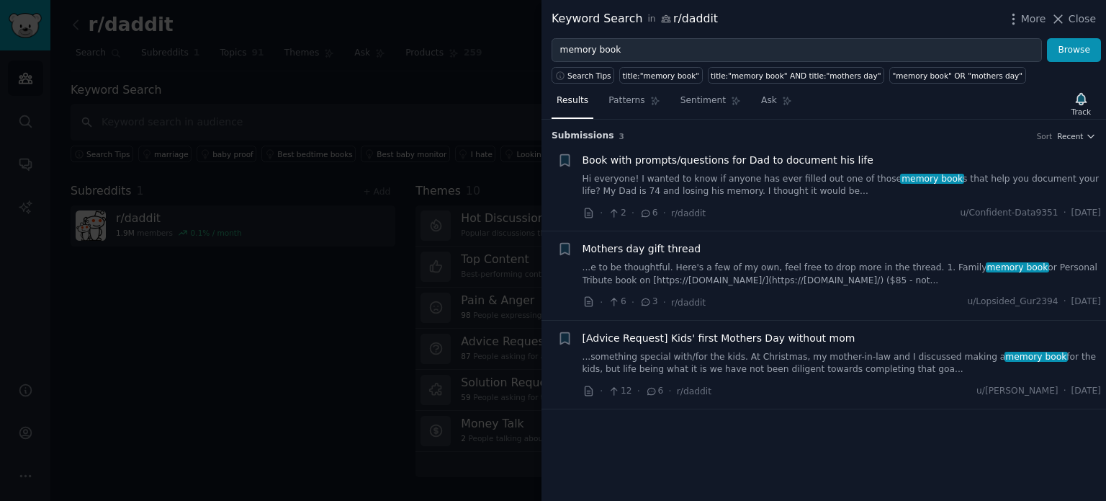
click at [737, 183] on link "Hi everyone! I wanted to know if anyone has ever filled out one of those memory…" at bounding box center [842, 185] width 519 height 25
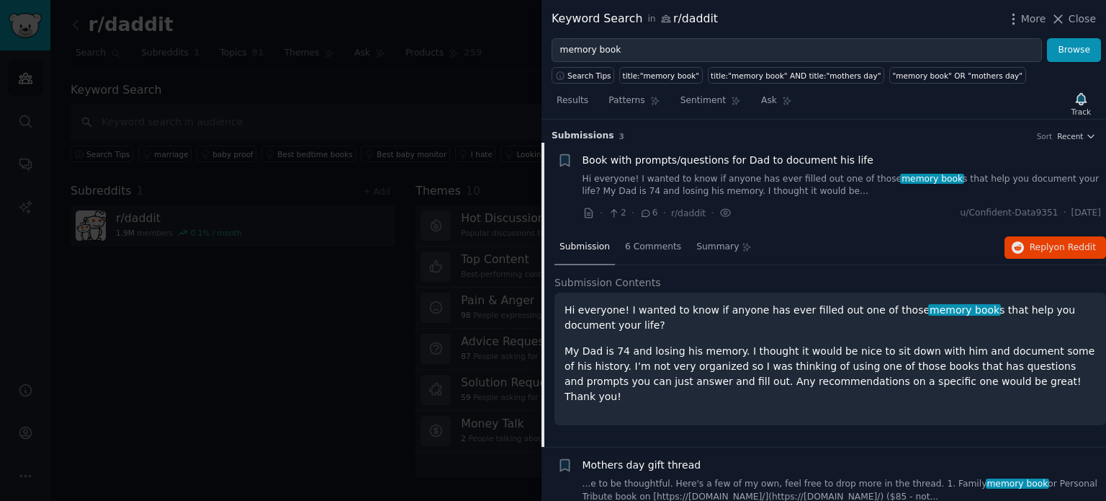
scroll to position [22, 0]
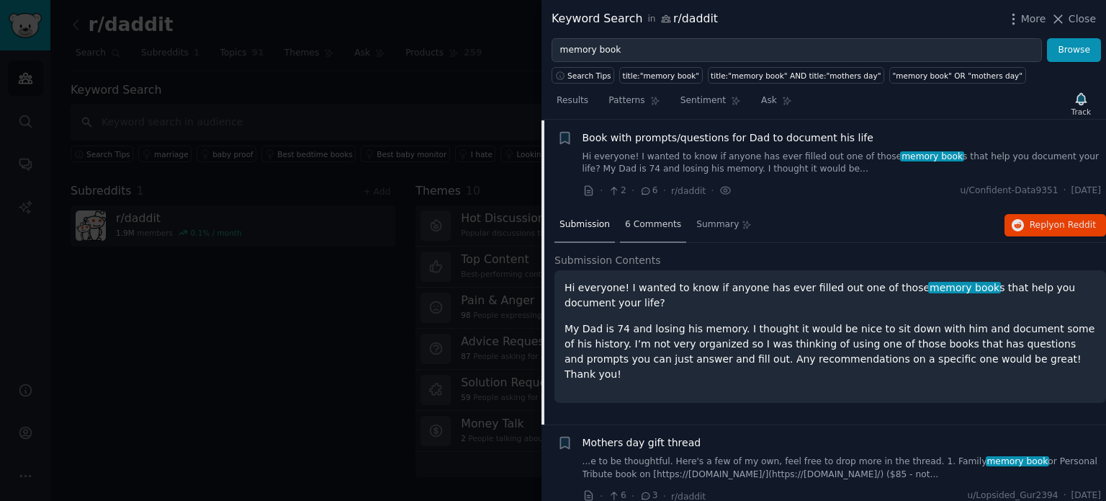
click at [655, 227] on span "6 Comments" at bounding box center [653, 224] width 56 height 13
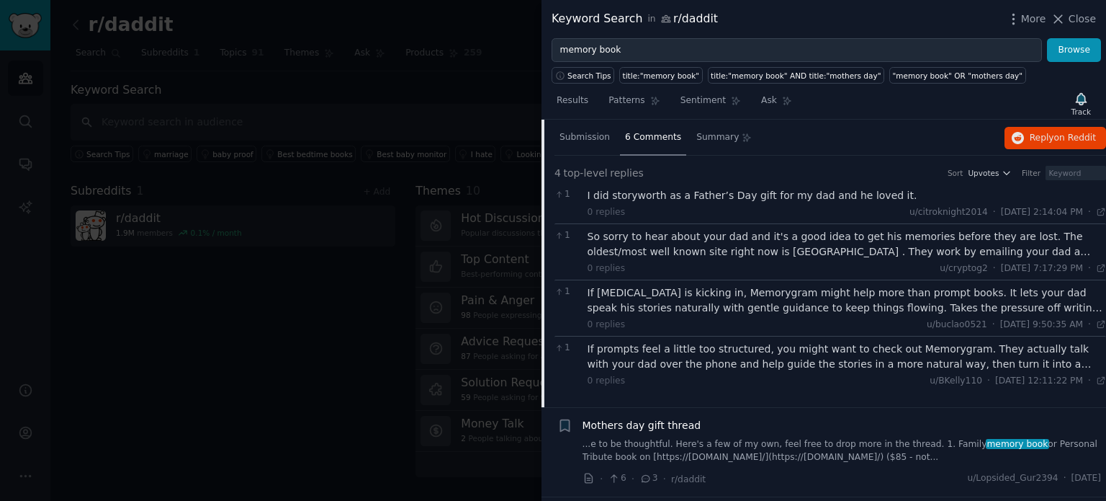
scroll to position [192, 0]
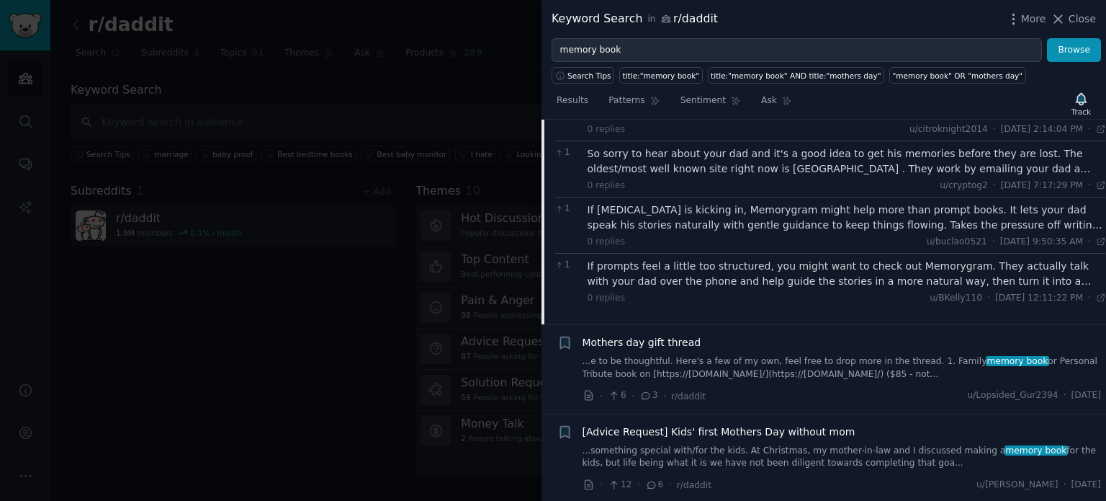
click at [697, 365] on link "...e to be thoughtful. Here's a few of my own, feel free to drop more in the th…" at bounding box center [842, 367] width 519 height 25
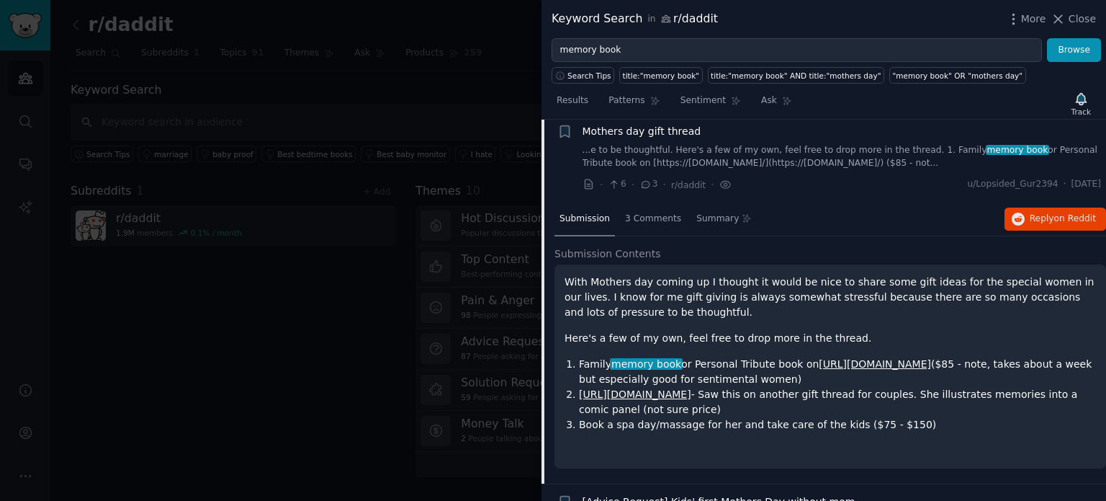
scroll to position [112, 0]
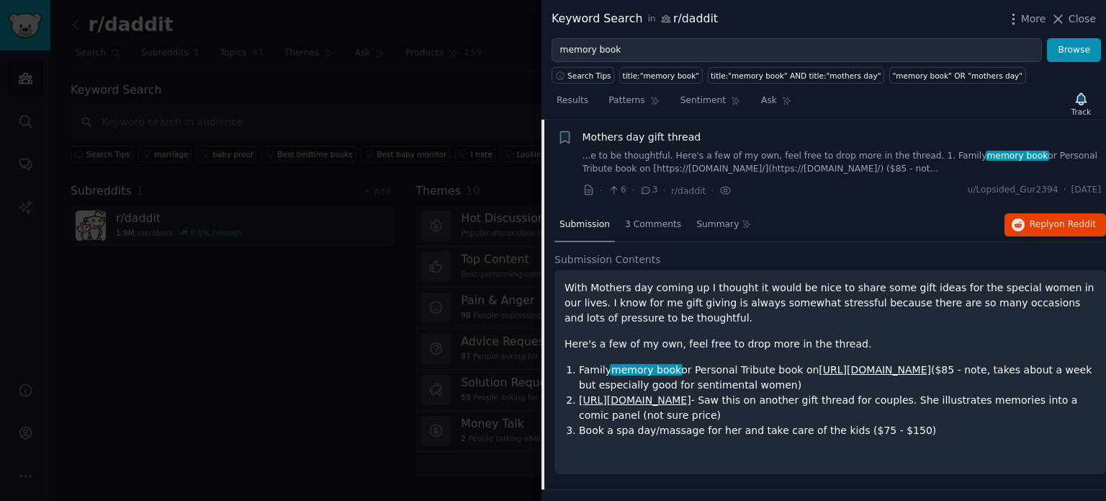
click at [369, 91] on div at bounding box center [553, 250] width 1106 height 501
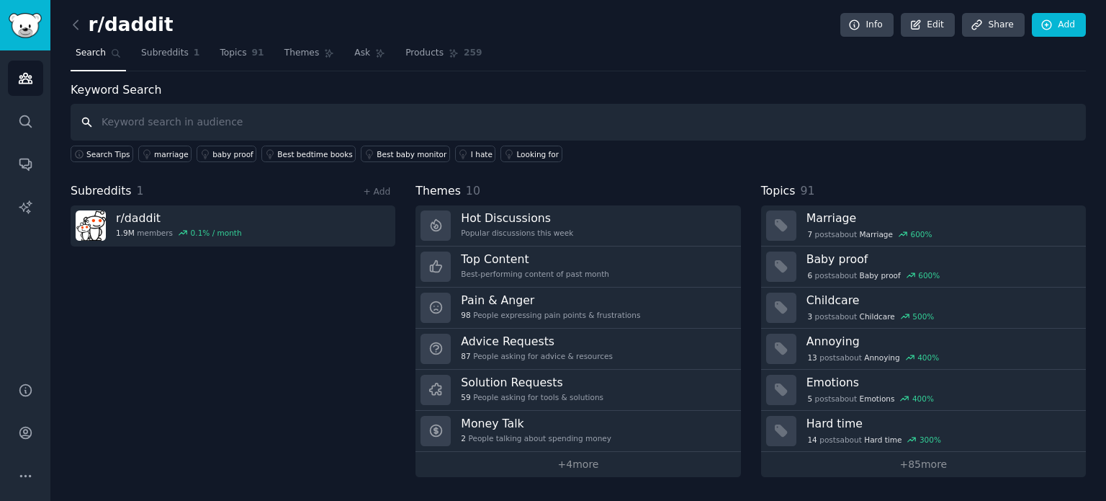
click at [210, 115] on input "text" at bounding box center [578, 122] width 1015 height 37
type input "digital memory book"
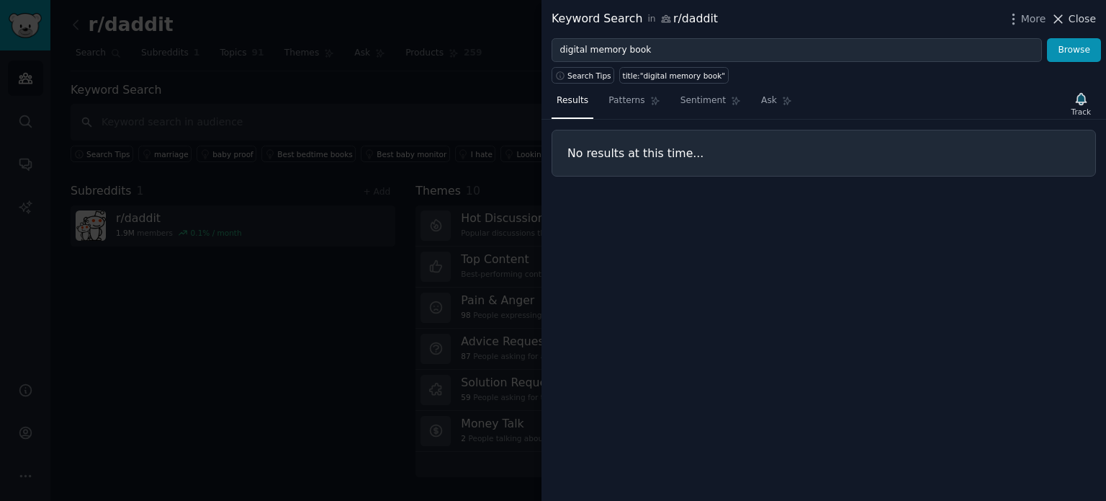
click at [1077, 17] on span "Close" at bounding box center [1082, 19] width 27 height 15
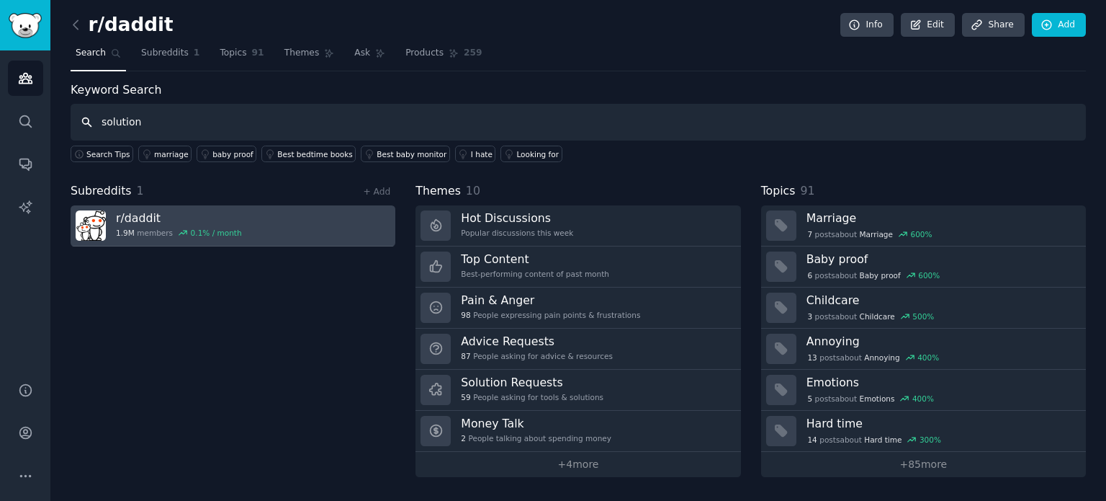
type input "solution"
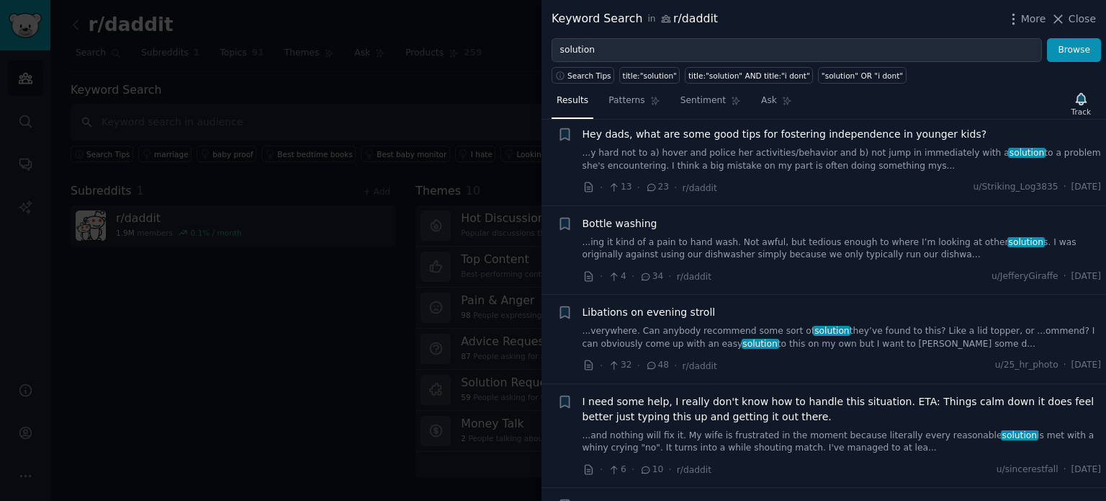
scroll to position [1152, 0]
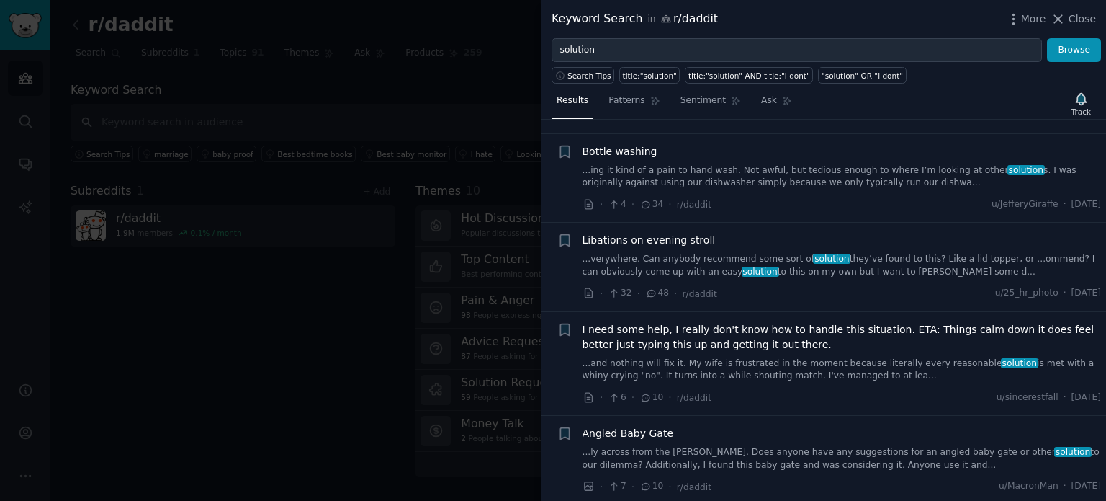
click at [843, 253] on link "...verywhere. Can anybody recommend some sort of solution they’ve found to this…" at bounding box center [842, 265] width 519 height 25
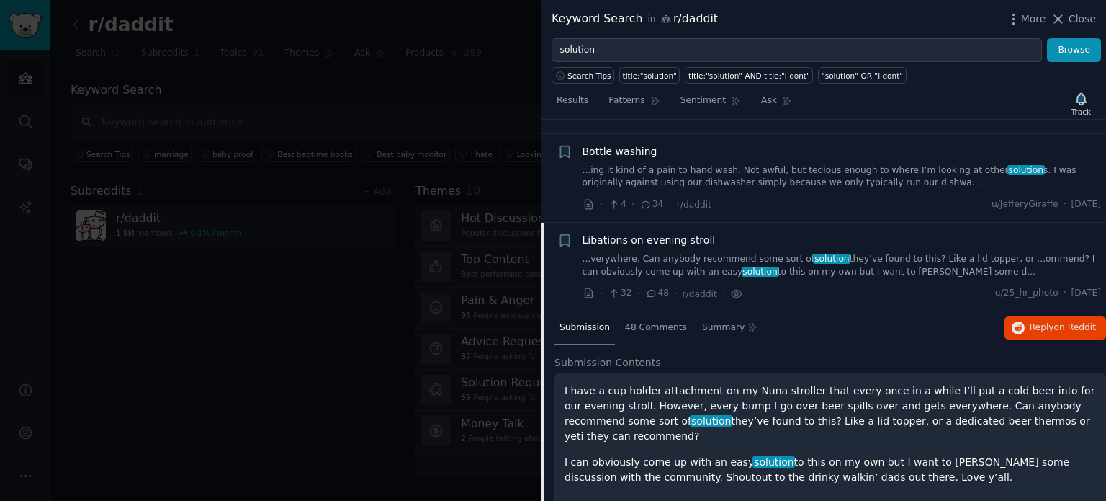
scroll to position [1228, 0]
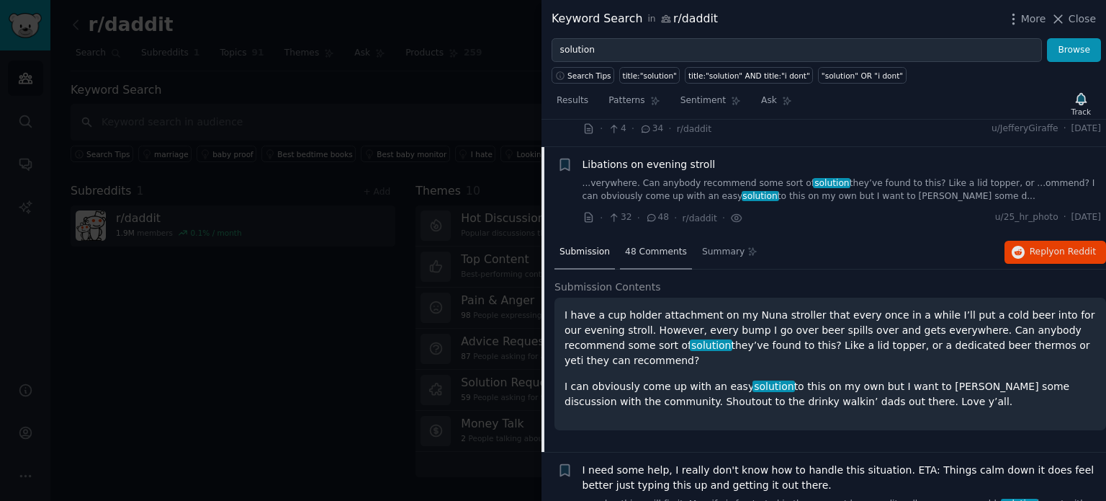
click at [667, 246] on span "48 Comments" at bounding box center [656, 252] width 62 height 13
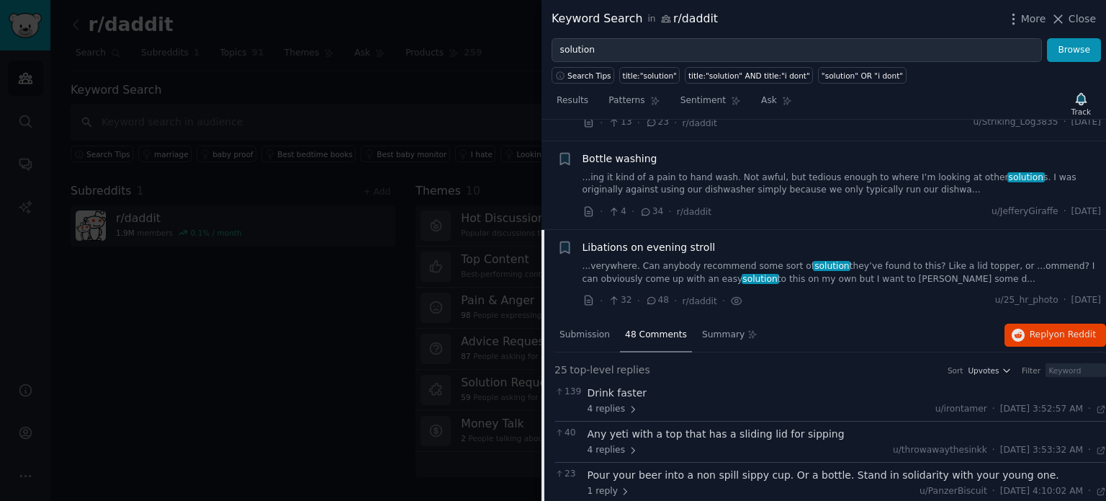
scroll to position [1012, 0]
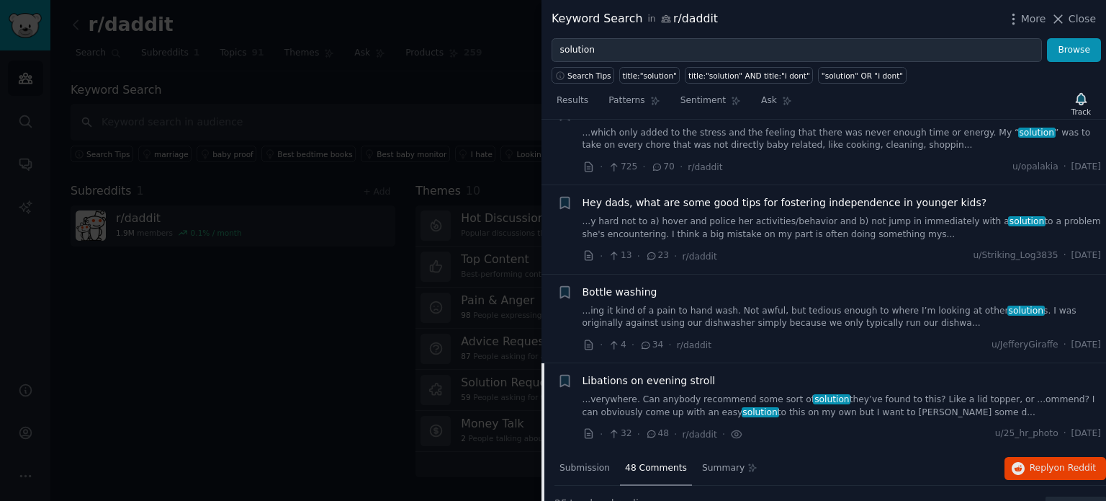
click at [609, 373] on span "Libations on evening stroll" at bounding box center [649, 380] width 133 height 15
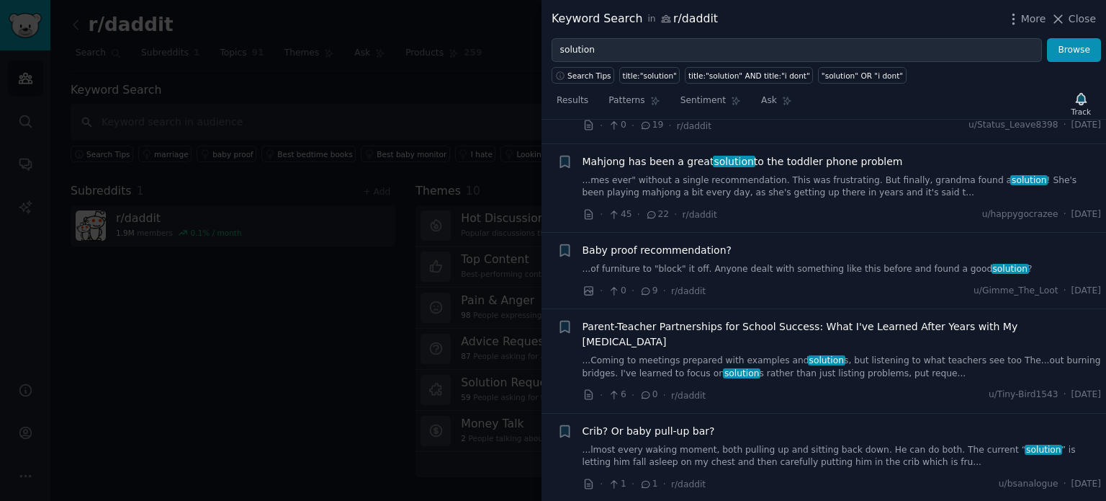
scroll to position [4396, 0]
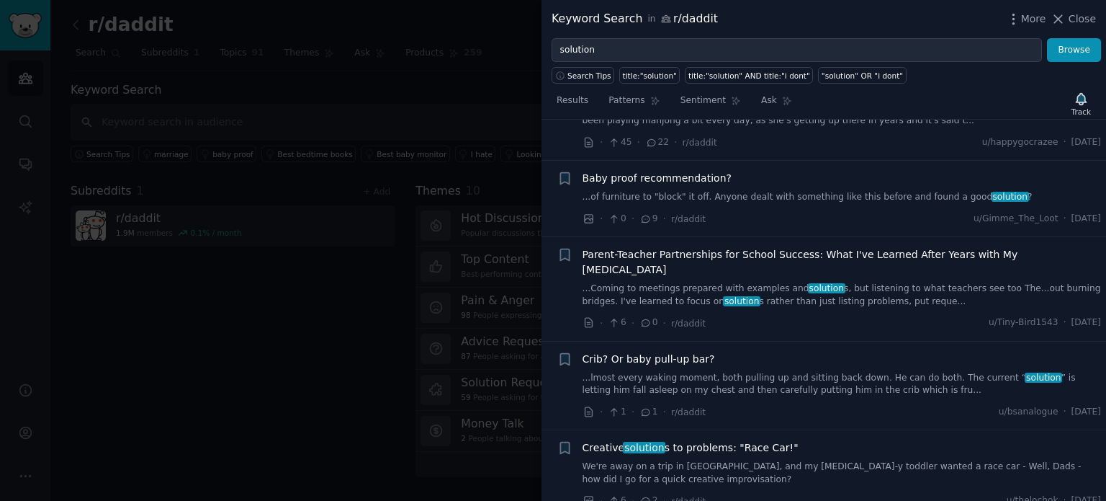
click at [351, 303] on div at bounding box center [553, 250] width 1106 height 501
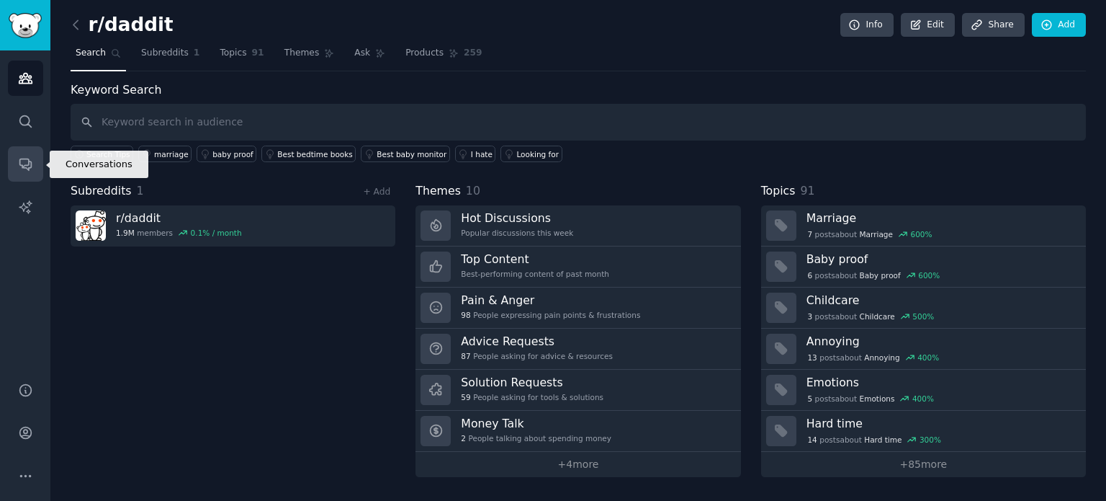
click at [26, 166] on icon "Sidebar" at bounding box center [25, 163] width 15 height 15
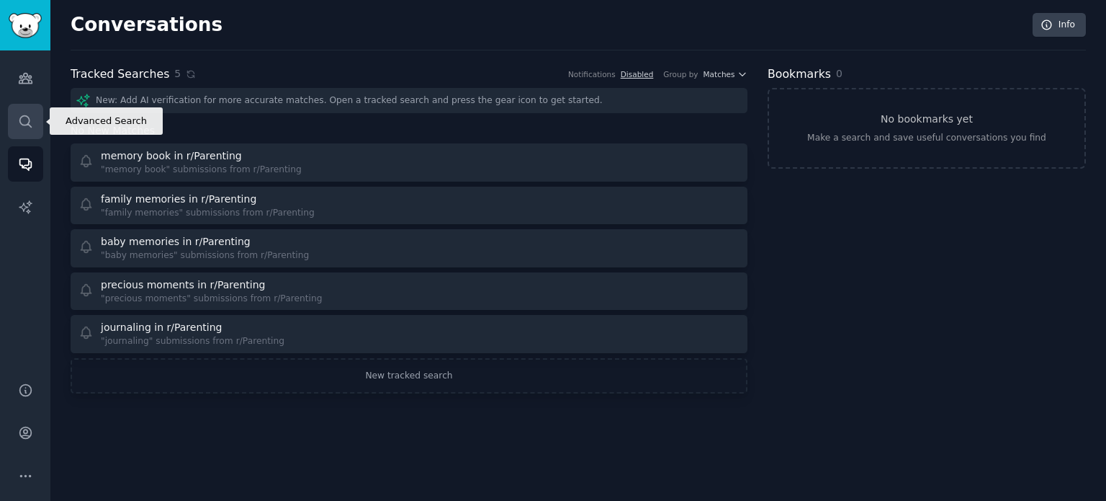
click at [18, 125] on icon "Sidebar" at bounding box center [25, 121] width 15 height 15
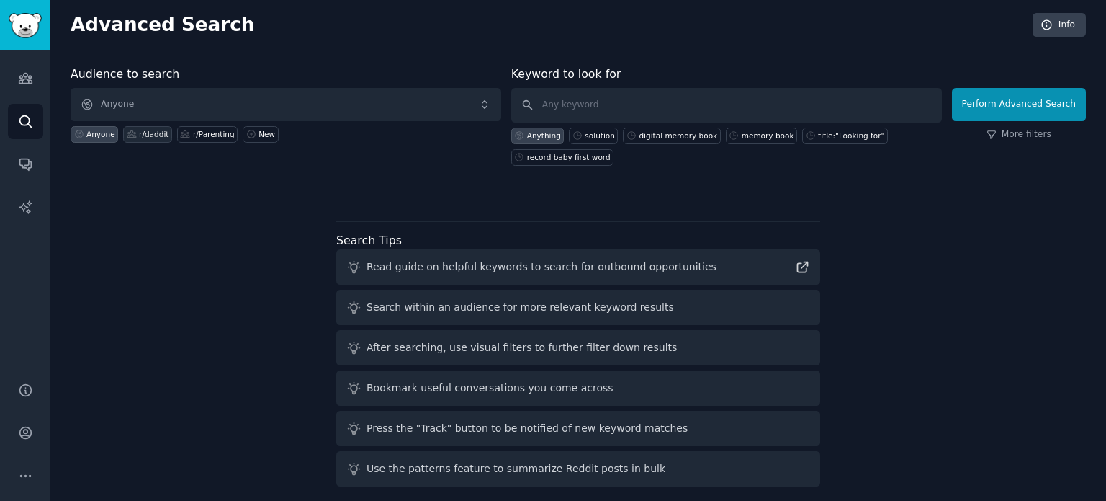
click at [146, 133] on div "r/daddit" at bounding box center [154, 134] width 30 height 10
type input "precious moments"
click button "Perform Advanced Search" at bounding box center [1019, 104] width 134 height 33
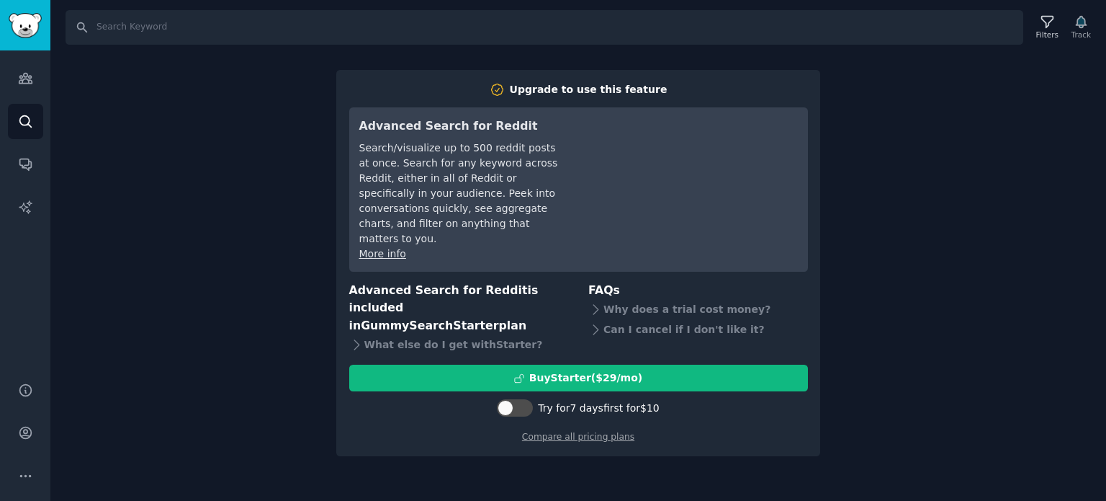
click at [1004, 238] on div "Search Filters Track Upgrade to use this feature Advanced Search for Reddit Sea…" at bounding box center [578, 250] width 1056 height 501
click at [24, 135] on link "Search" at bounding box center [25, 121] width 35 height 35
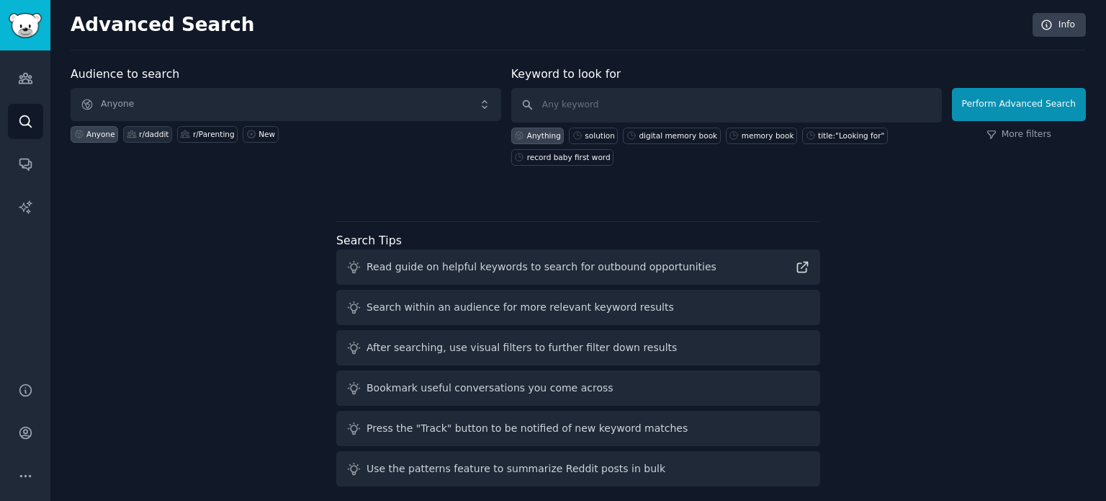
click at [139, 133] on div "r/daddit" at bounding box center [154, 134] width 30 height 10
type input "precious moments"
click button "Perform Advanced Search" at bounding box center [1019, 104] width 134 height 33
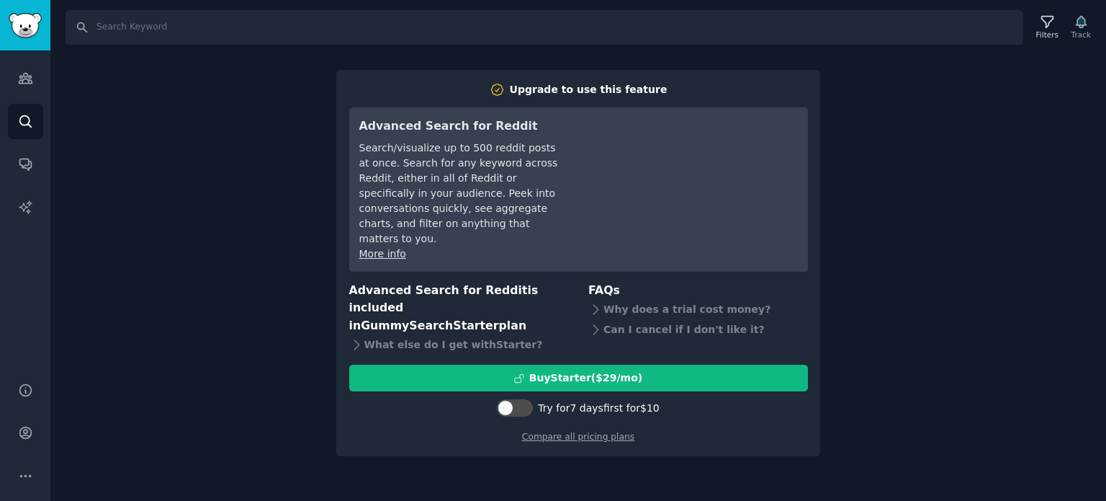
click at [899, 210] on div "Search Filters Track Upgrade to use this feature Advanced Search for Reddit Sea…" at bounding box center [578, 250] width 1056 height 501
click at [26, 94] on link "Audiences" at bounding box center [25, 77] width 35 height 35
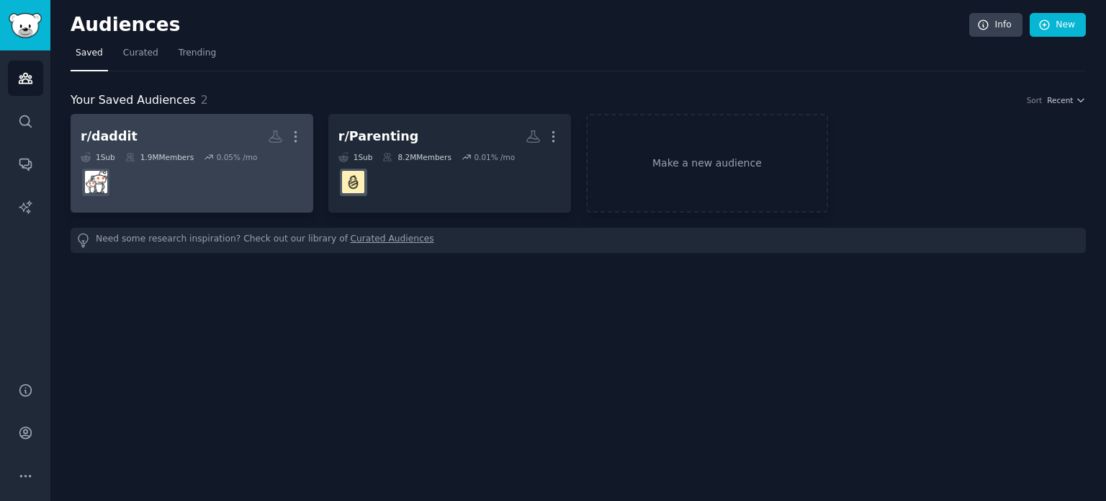
click at [230, 153] on div "0.05 % /mo" at bounding box center [237, 157] width 41 height 10
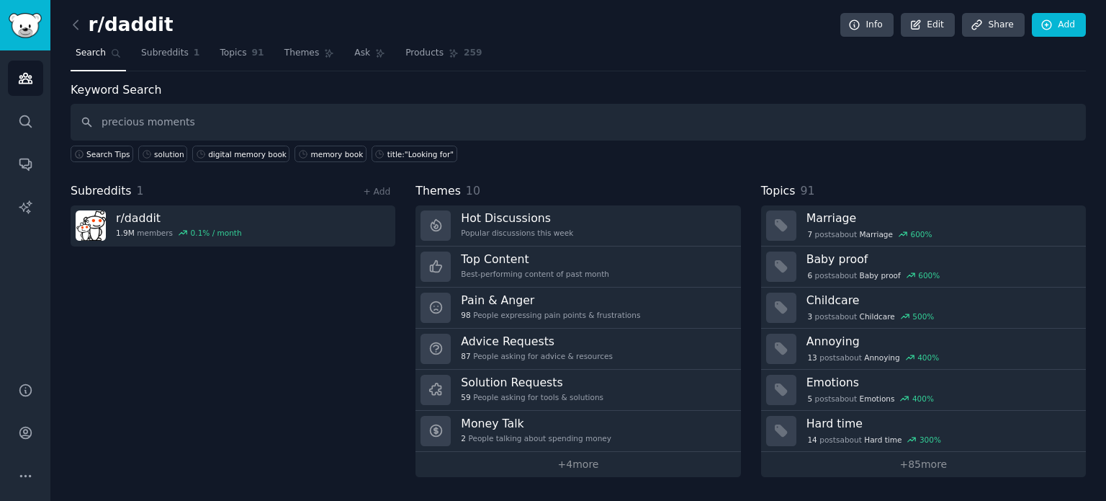
type input "precious moments"
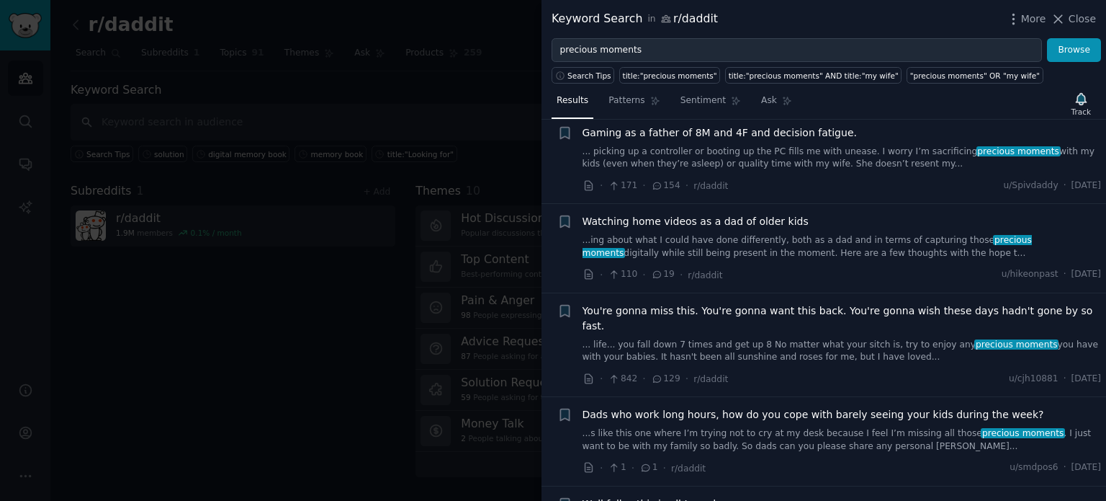
scroll to position [72, 0]
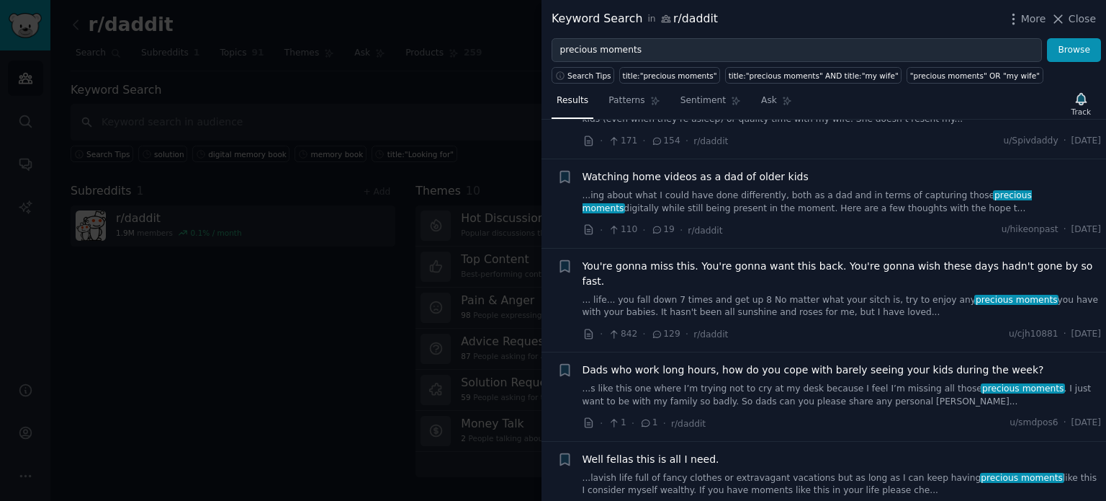
click at [740, 194] on link "...ing about what I could have done differently, both as a dad and in terms of …" at bounding box center [842, 201] width 519 height 25
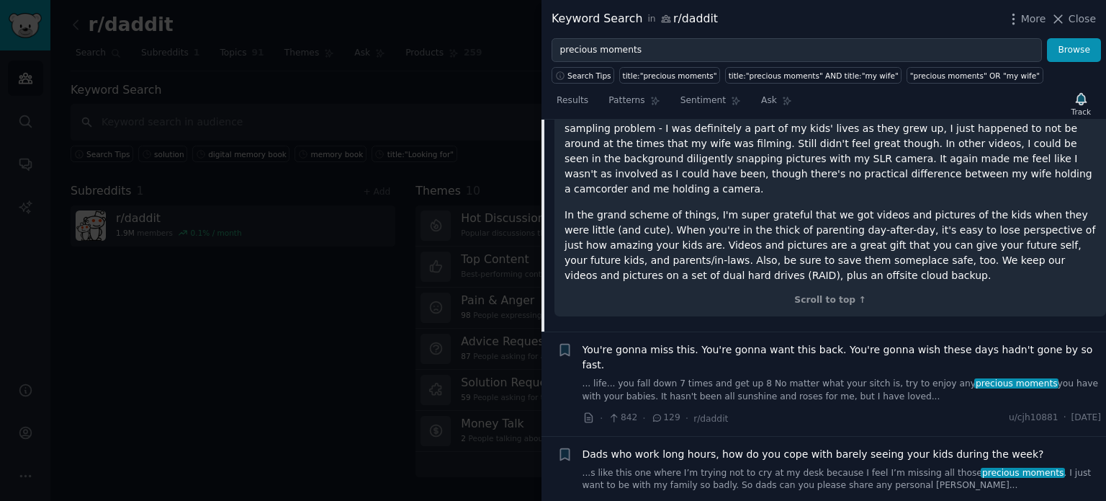
scroll to position [144, 0]
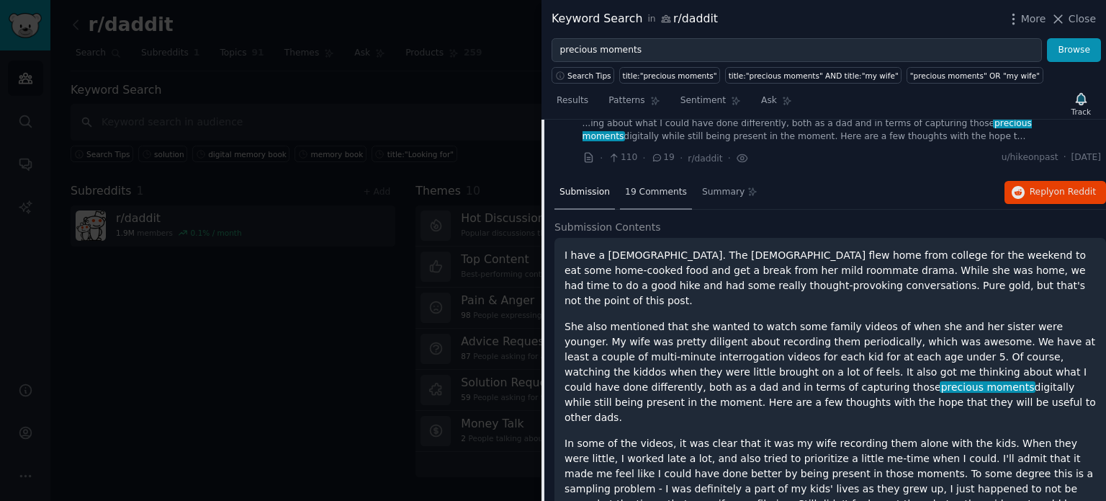
click at [647, 198] on div "19 Comments" at bounding box center [656, 193] width 72 height 35
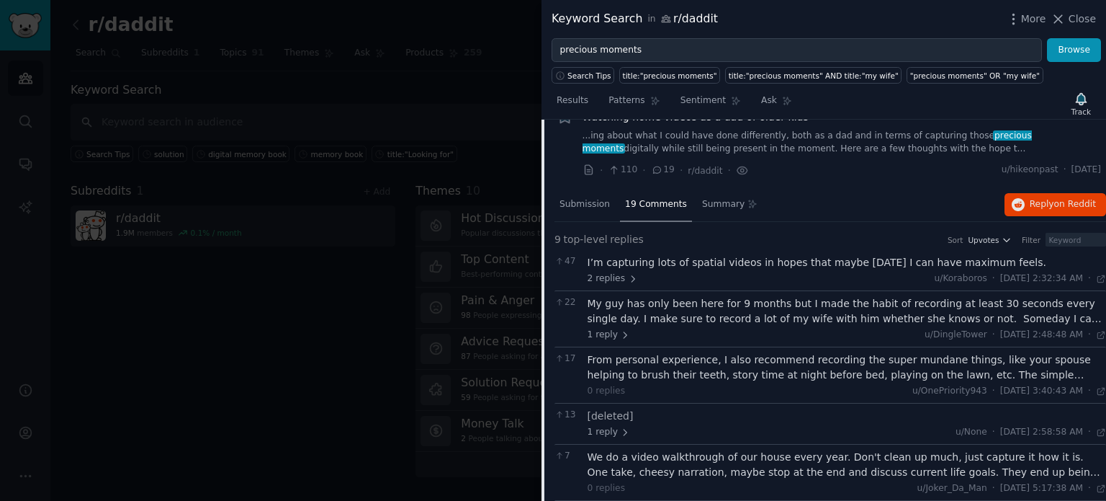
scroll to position [0, 0]
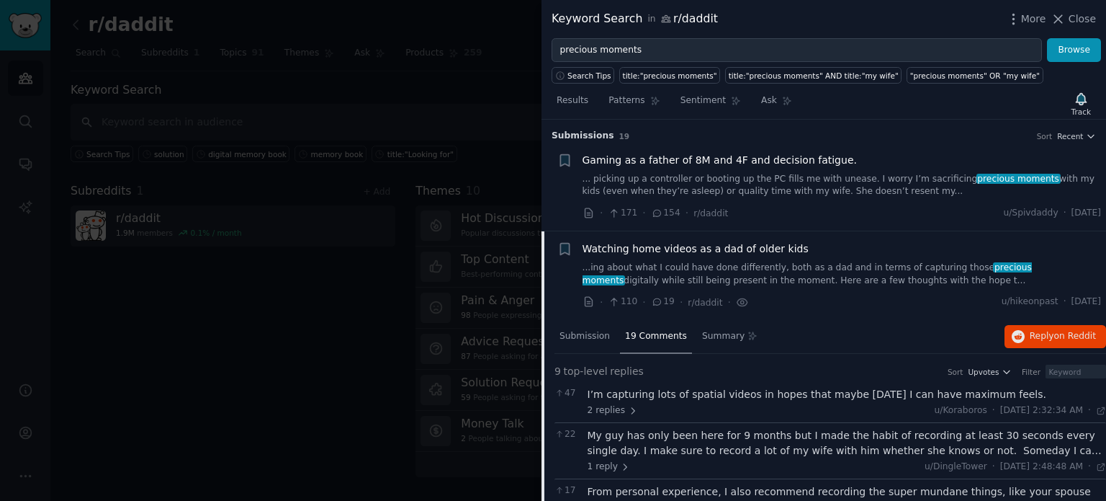
click at [713, 246] on span "Watching home videos as a dad of older kids" at bounding box center [696, 248] width 226 height 15
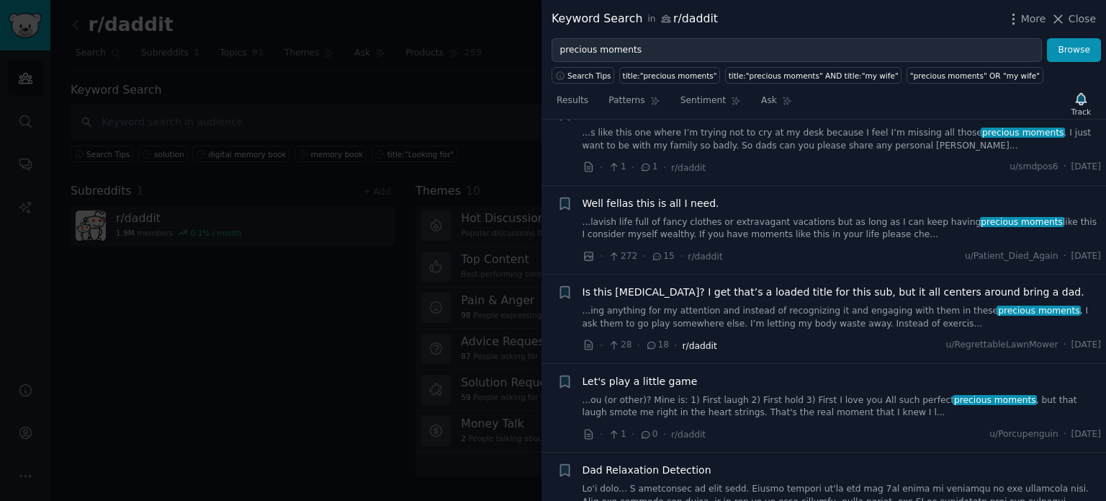
scroll to position [400, 0]
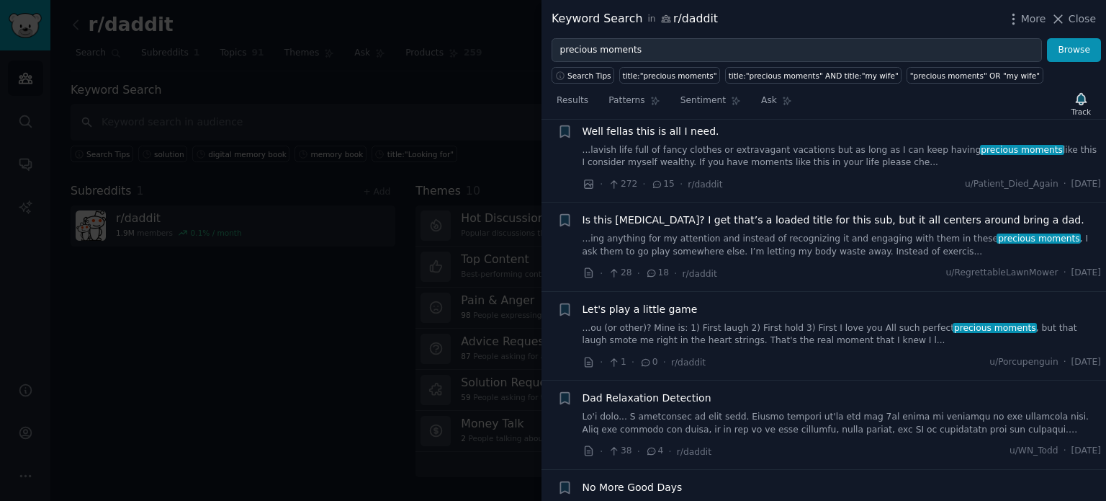
click at [953, 323] on span "precious moments" at bounding box center [995, 328] width 84 height 10
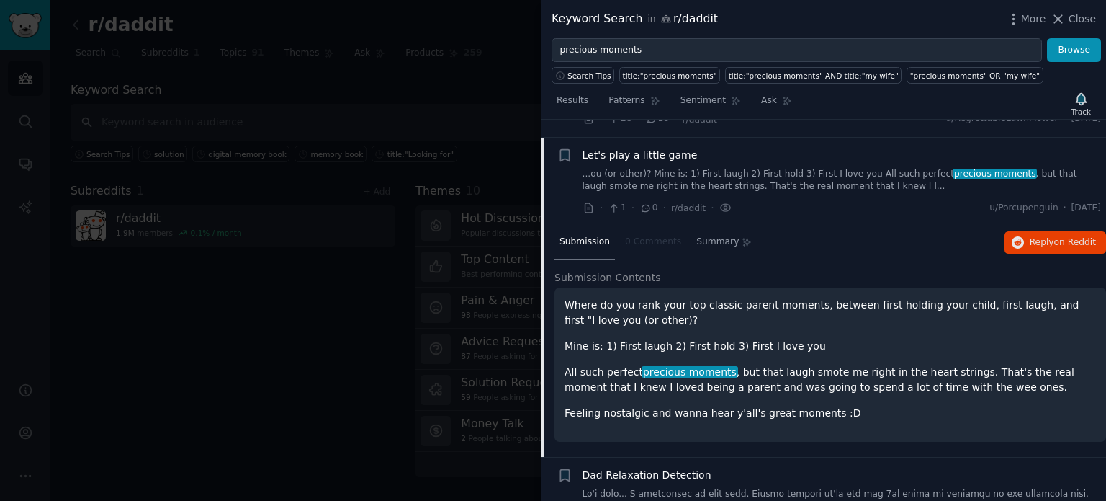
scroll to position [555, 0]
click at [745, 178] on div "Let's play a little game ...ou (or other)? Mine is: 1) First laugh 2) First hol…" at bounding box center [842, 180] width 519 height 68
click at [753, 166] on link "...ou (or other)? Mine is: 1) First laugh 2) First hold 3) First I love you All…" at bounding box center [842, 178] width 519 height 25
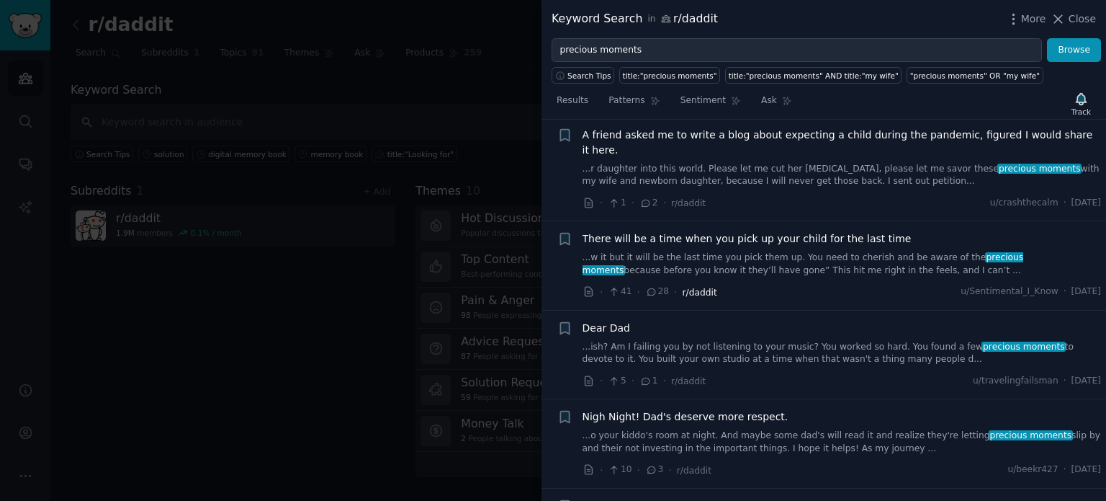
scroll to position [1293, 0]
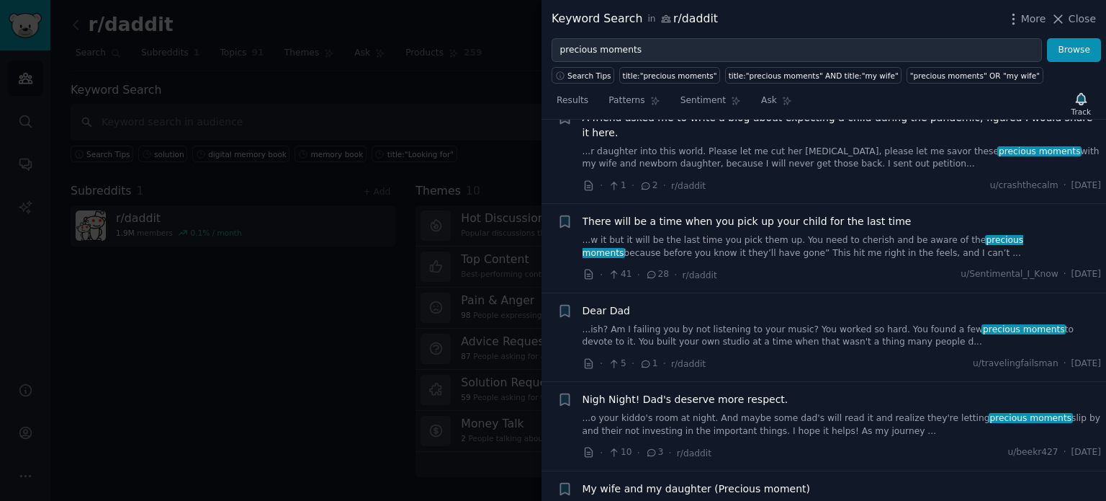
click at [817, 412] on link "...o your kiddo's room at night. And maybe some dad's will read it and realize …" at bounding box center [842, 424] width 519 height 25
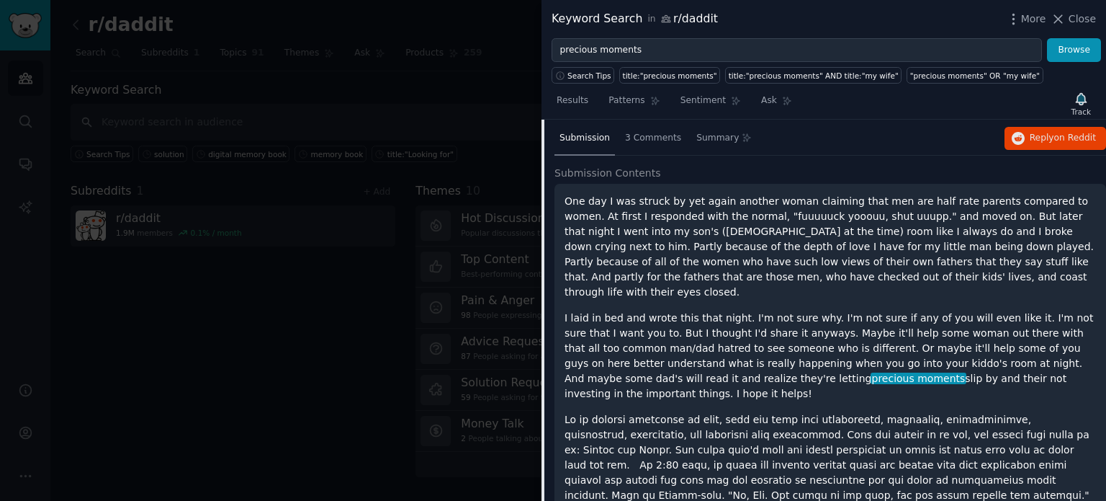
scroll to position [1666, 0]
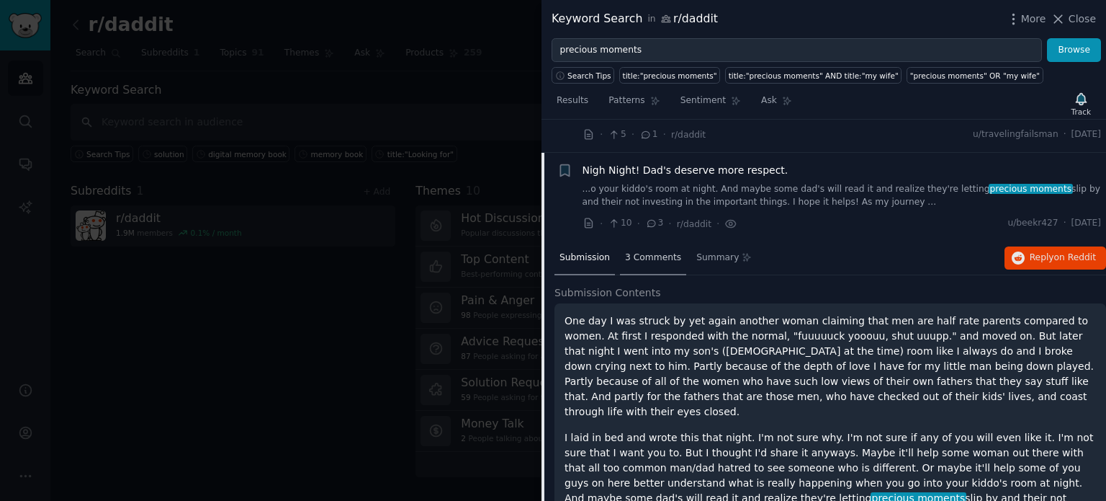
click at [647, 251] on span "3 Comments" at bounding box center [653, 257] width 56 height 13
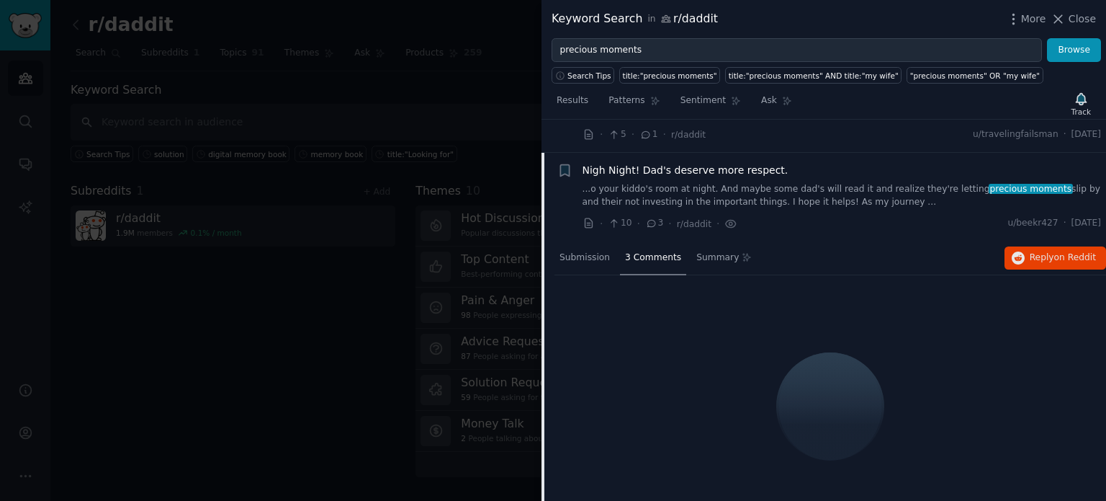
scroll to position [1509, 0]
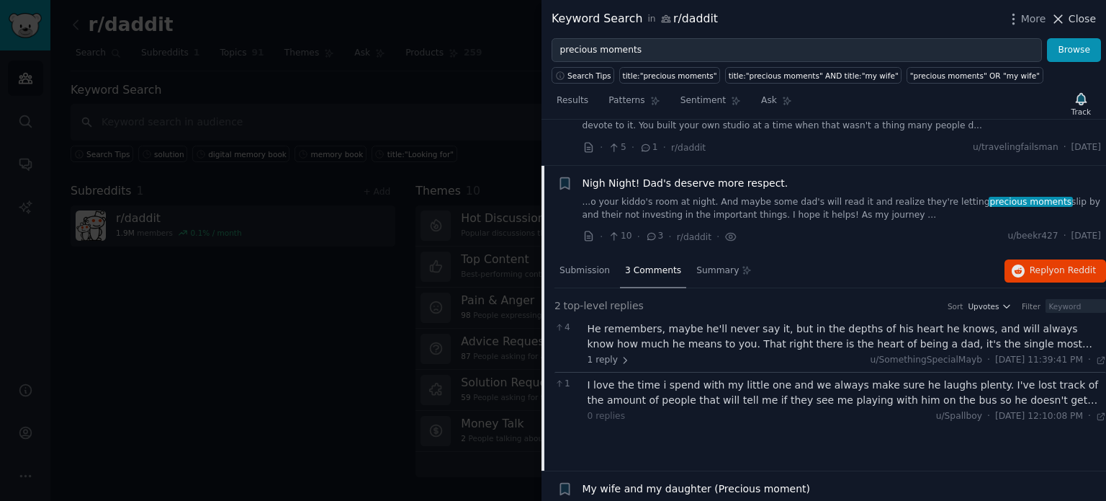
click at [1086, 19] on span "Close" at bounding box center [1082, 19] width 27 height 15
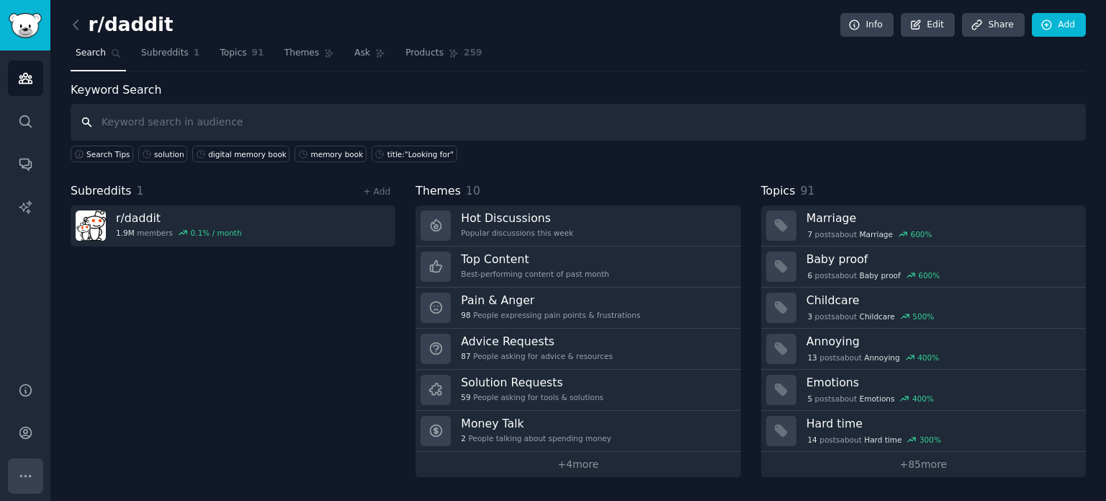
click at [19, 477] on icon "Sidebar" at bounding box center [25, 475] width 15 height 15
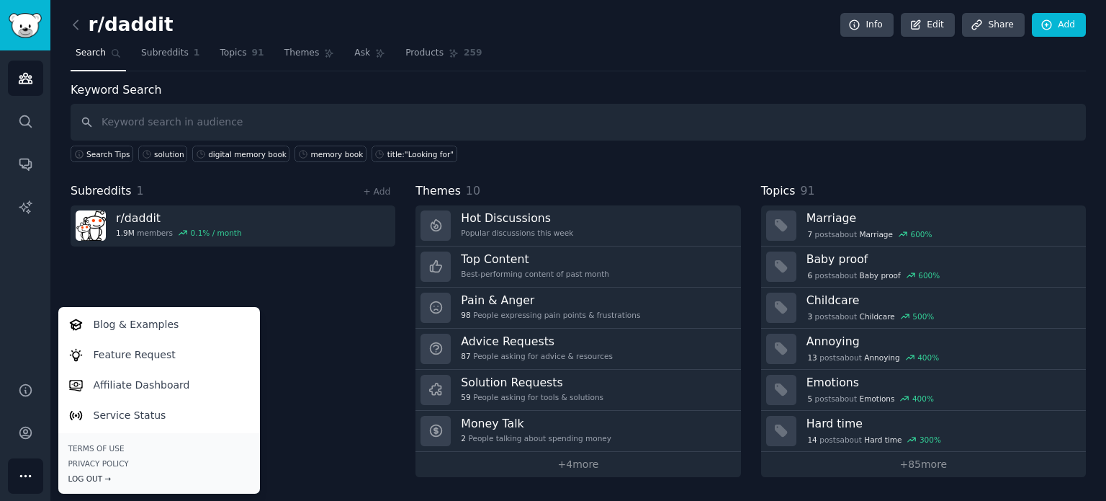
click at [89, 475] on div "Log Out →" at bounding box center [158, 478] width 181 height 10
